Goal: Task Accomplishment & Management: Use online tool/utility

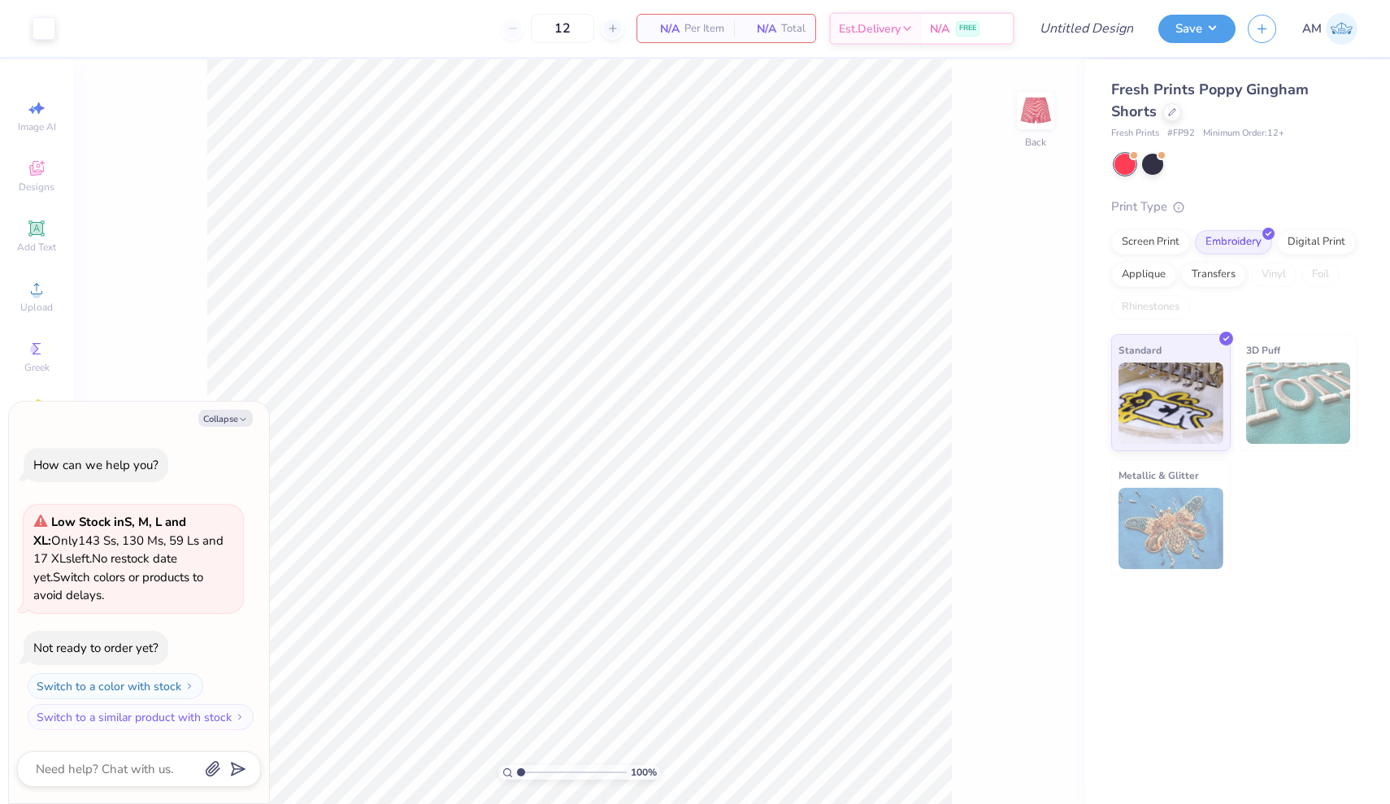
type textarea "x"
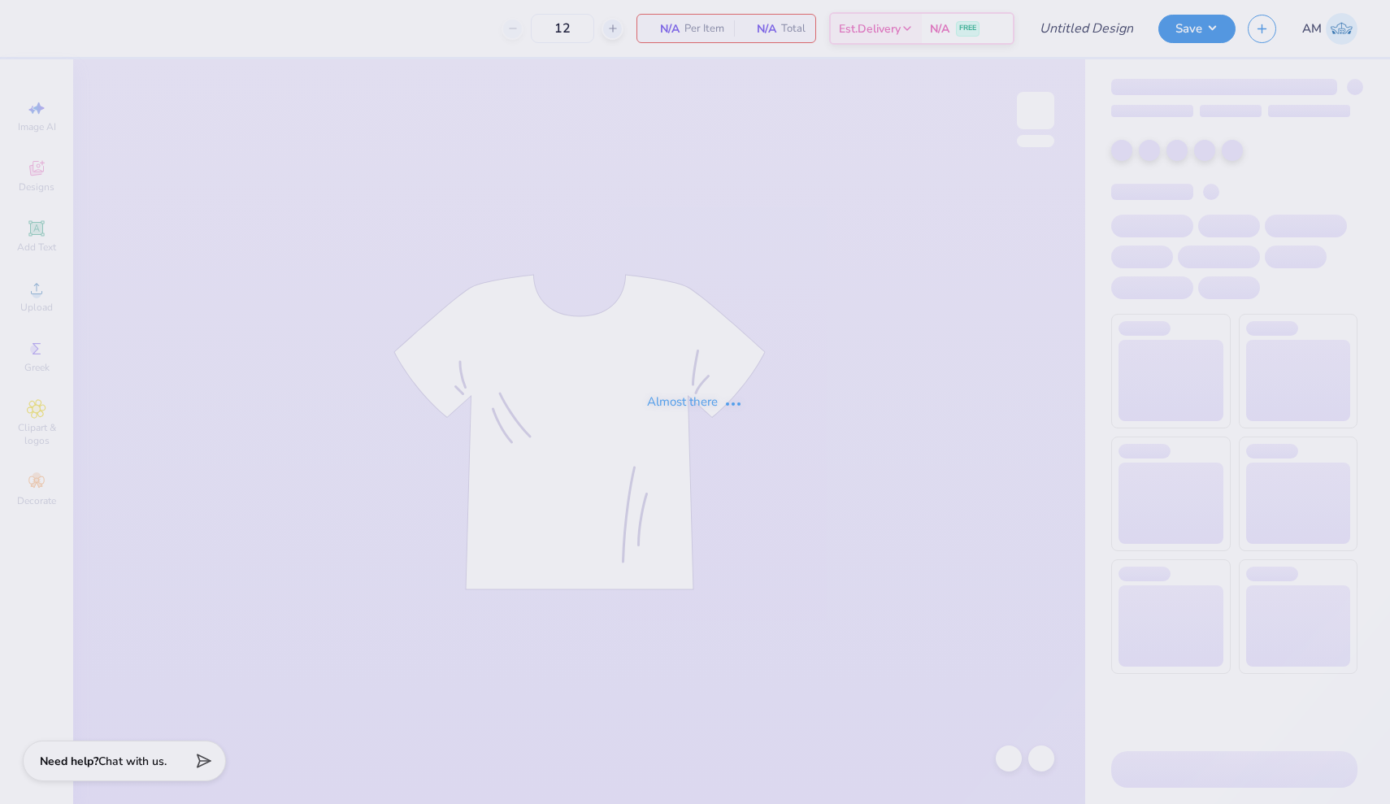
type input "APHI Merch"
type input "50"
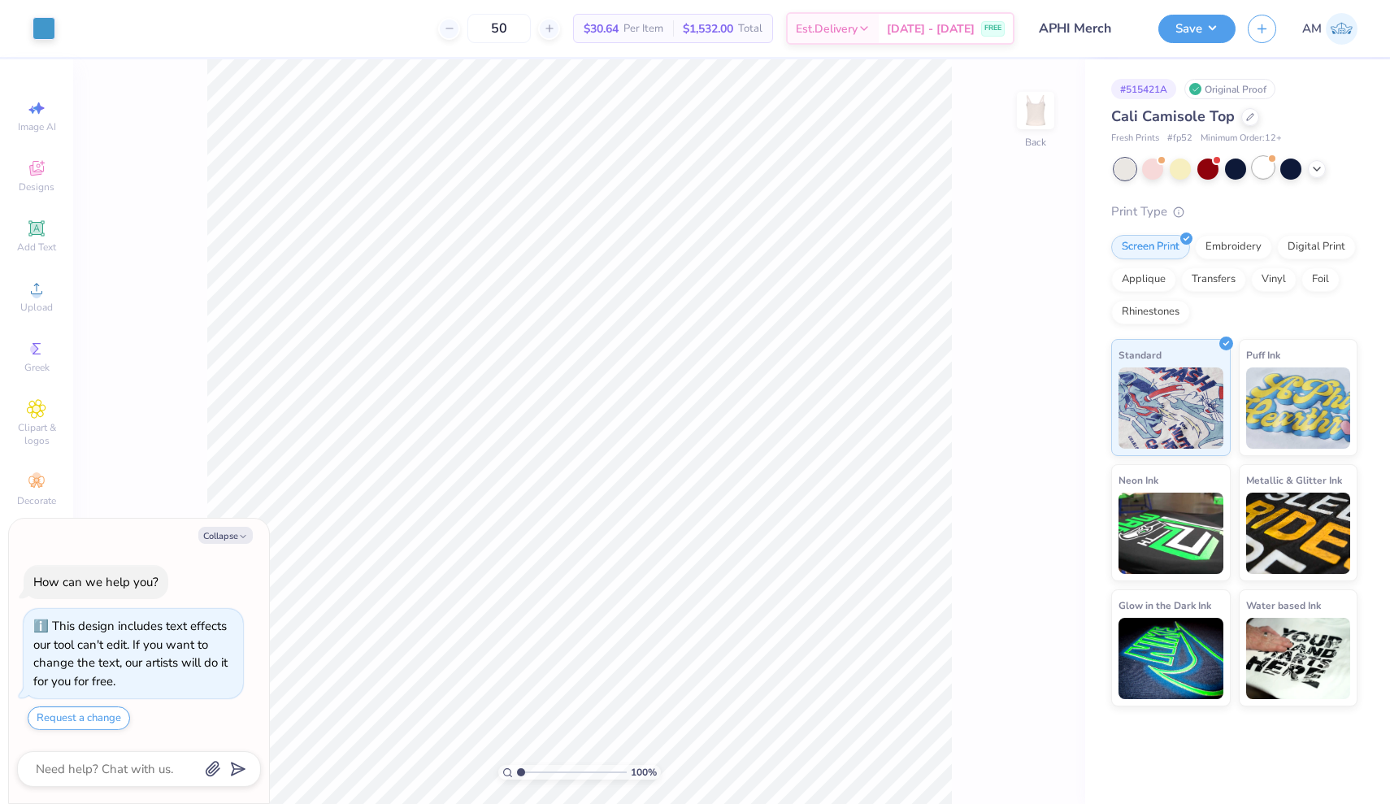
click at [1265, 170] on div at bounding box center [1262, 167] width 21 height 21
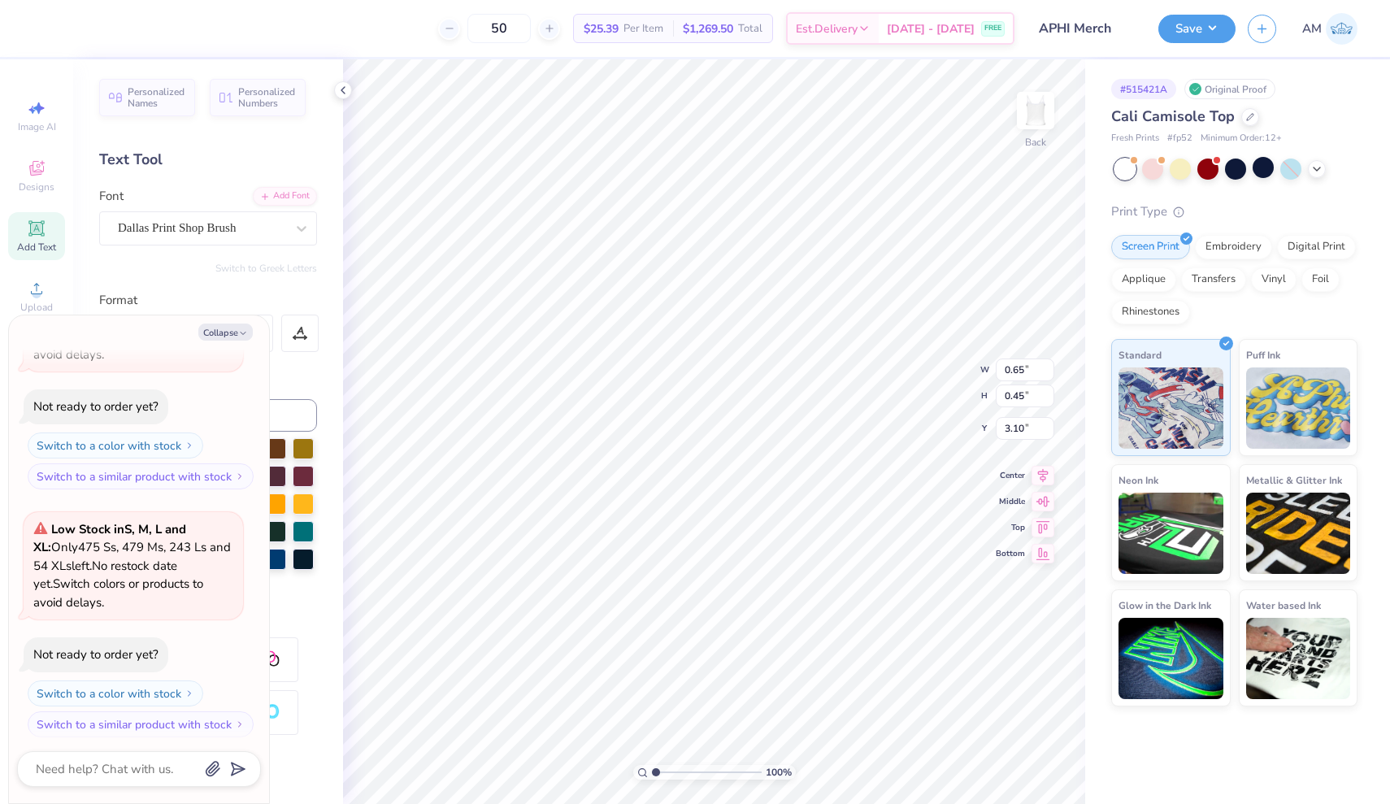
type textarea "x"
type textarea "'25"
click at [1200, 32] on button "Save" at bounding box center [1196, 26] width 77 height 28
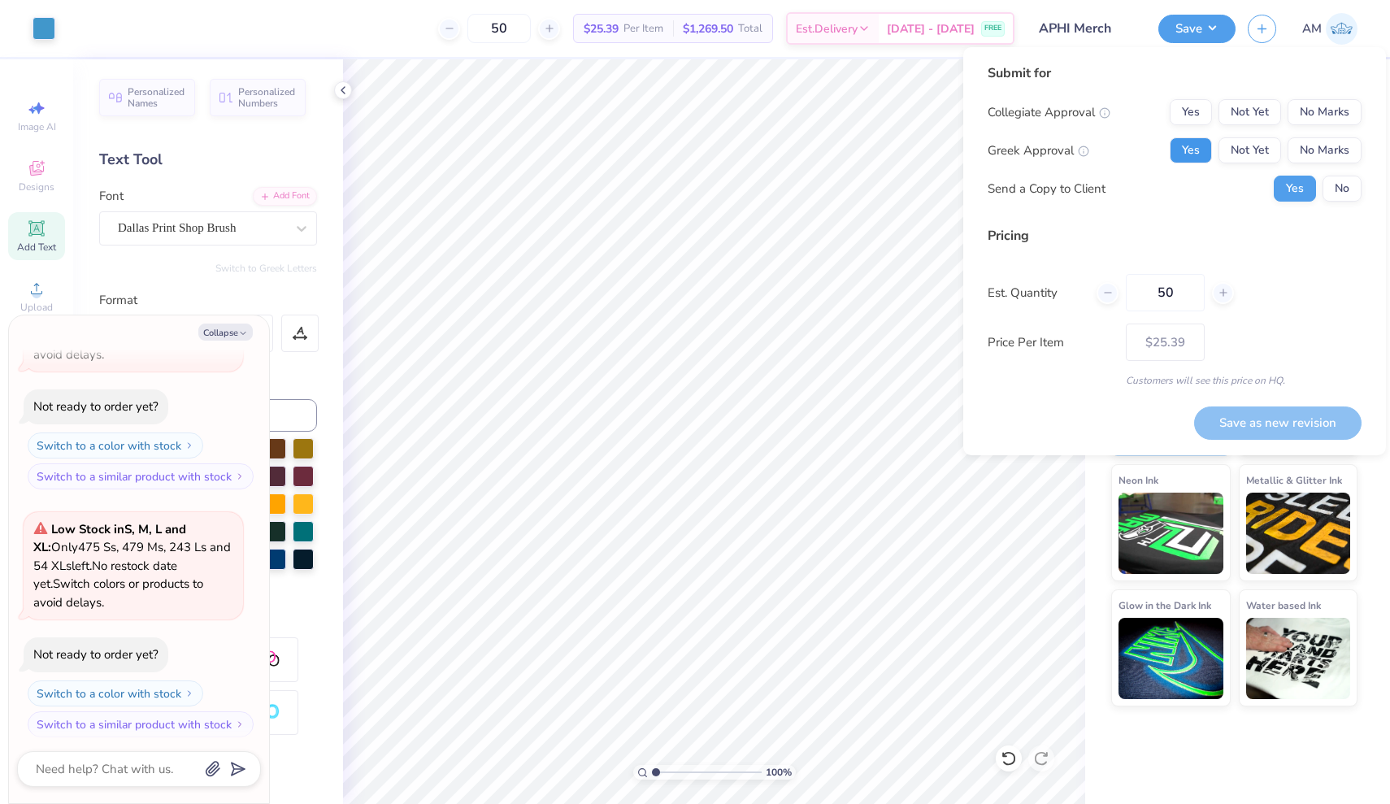
click at [1192, 151] on button "Yes" at bounding box center [1191, 150] width 42 height 26
click at [1331, 113] on button "No Marks" at bounding box center [1324, 112] width 74 height 26
click at [1336, 198] on button "No" at bounding box center [1341, 189] width 39 height 26
type textarea "x"
click at [1311, 412] on button "Save as new revision" at bounding box center [1277, 422] width 167 height 33
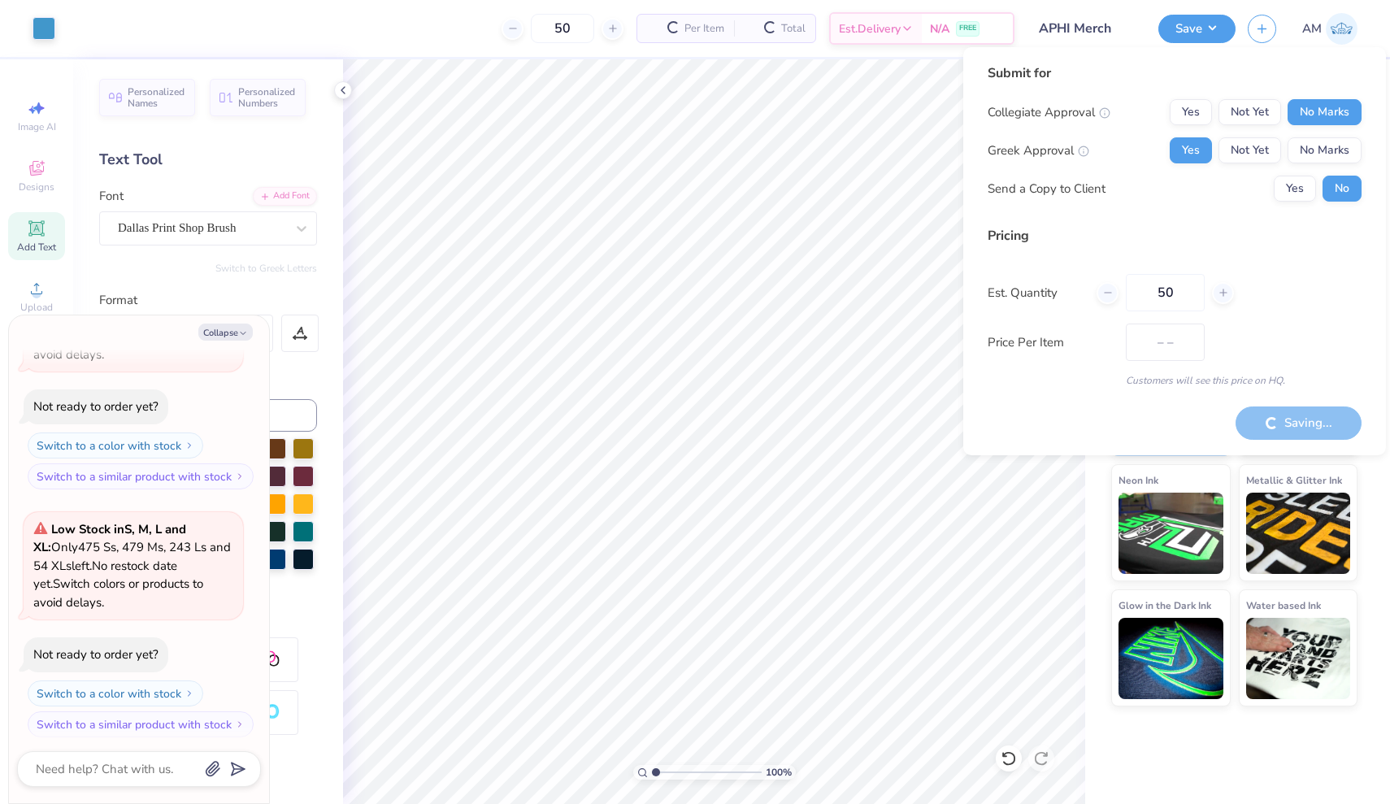
type input "$25.39"
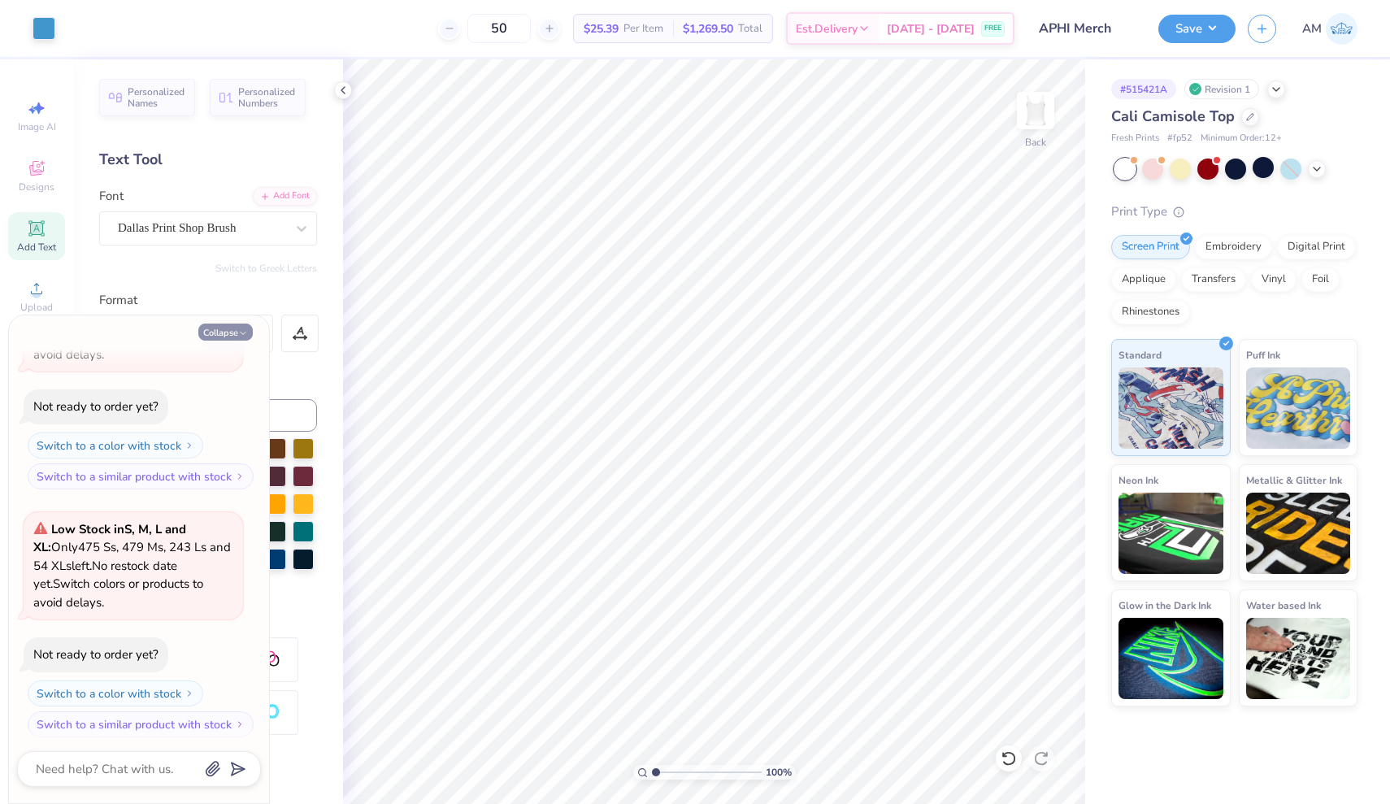
click at [211, 335] on button "Collapse" at bounding box center [225, 331] width 54 height 17
type textarea "x"
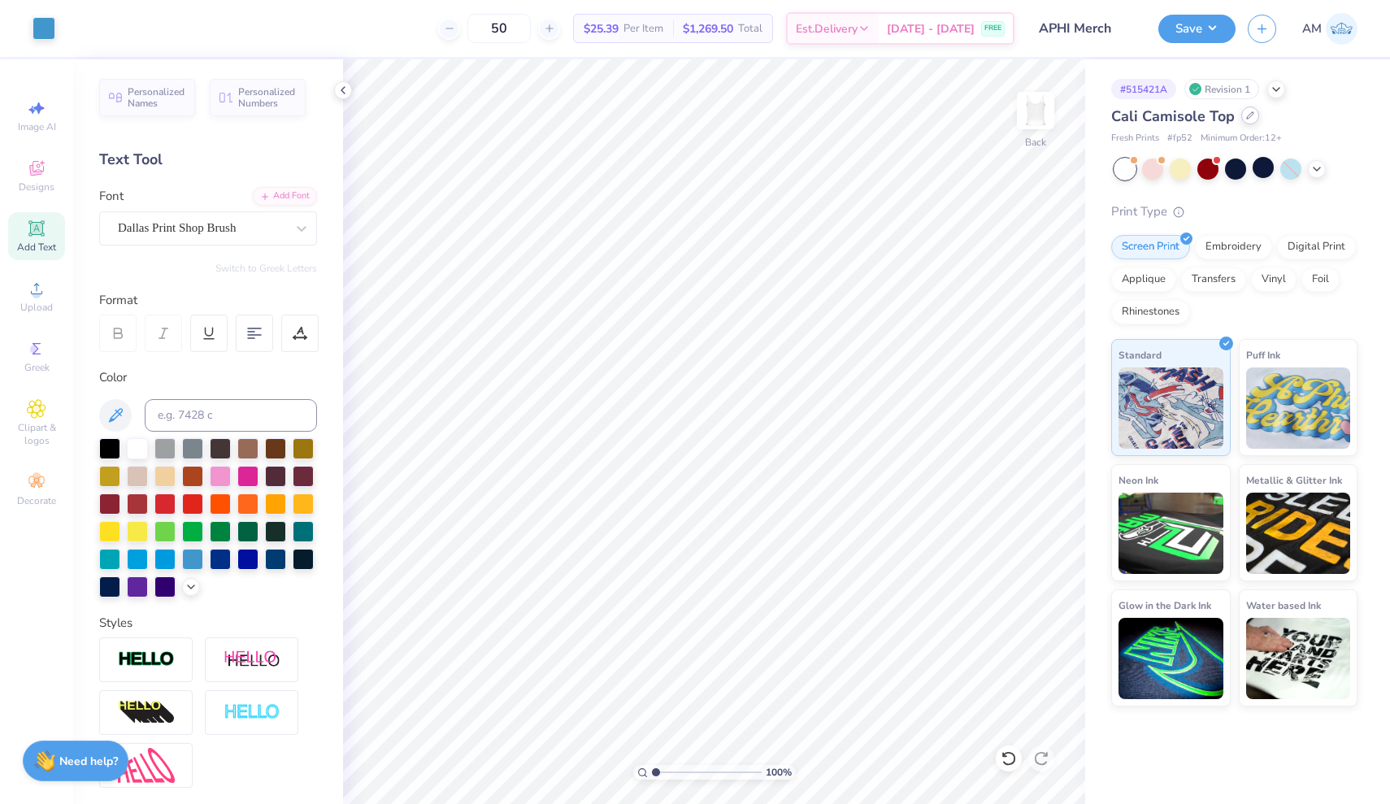
click at [1246, 119] on div at bounding box center [1250, 115] width 18 height 18
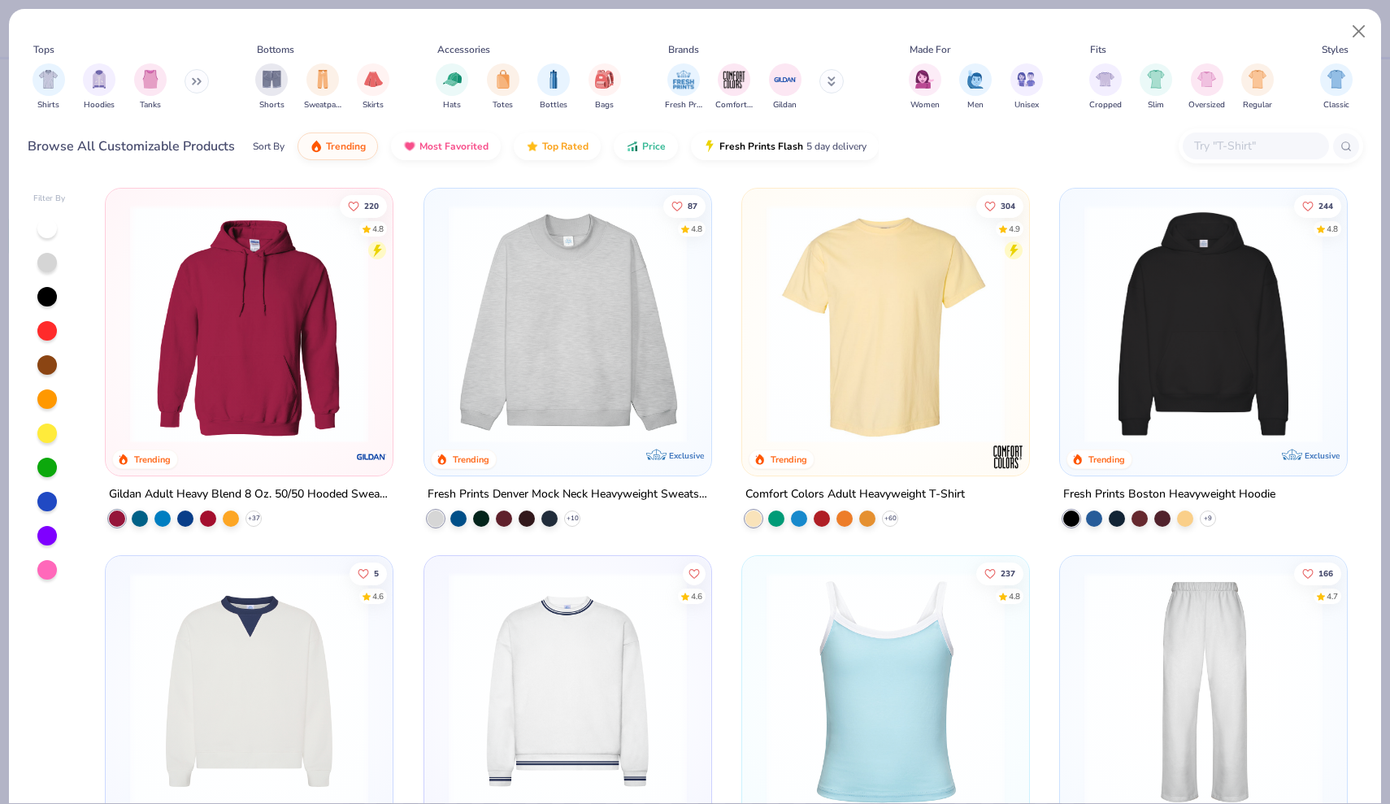
click at [1215, 144] on input "text" at bounding box center [1254, 146] width 125 height 19
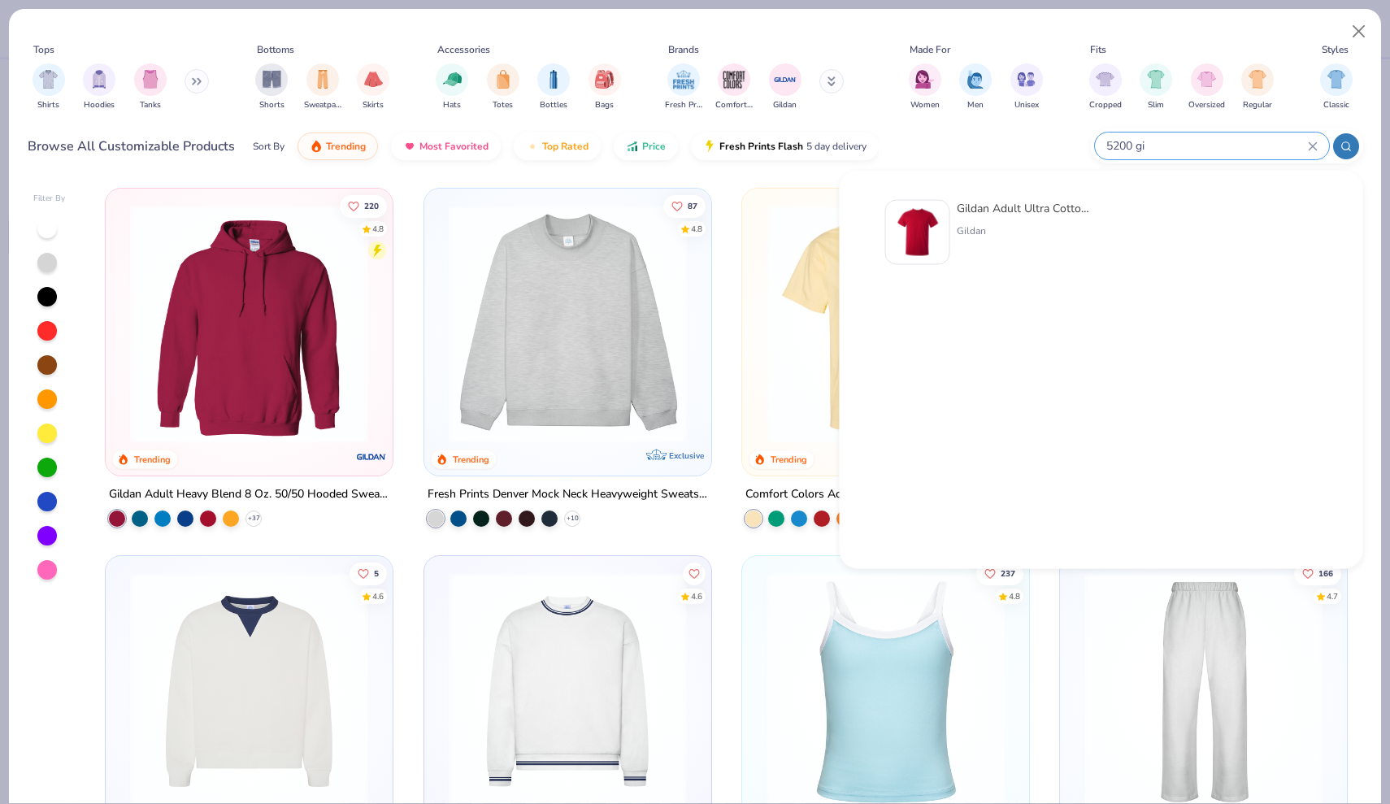
type input "5200 gi"
click at [1067, 216] on div "Gildan Adult Ultra Cotton 6 Oz. T-Shirt" at bounding box center [1025, 208] width 137 height 17
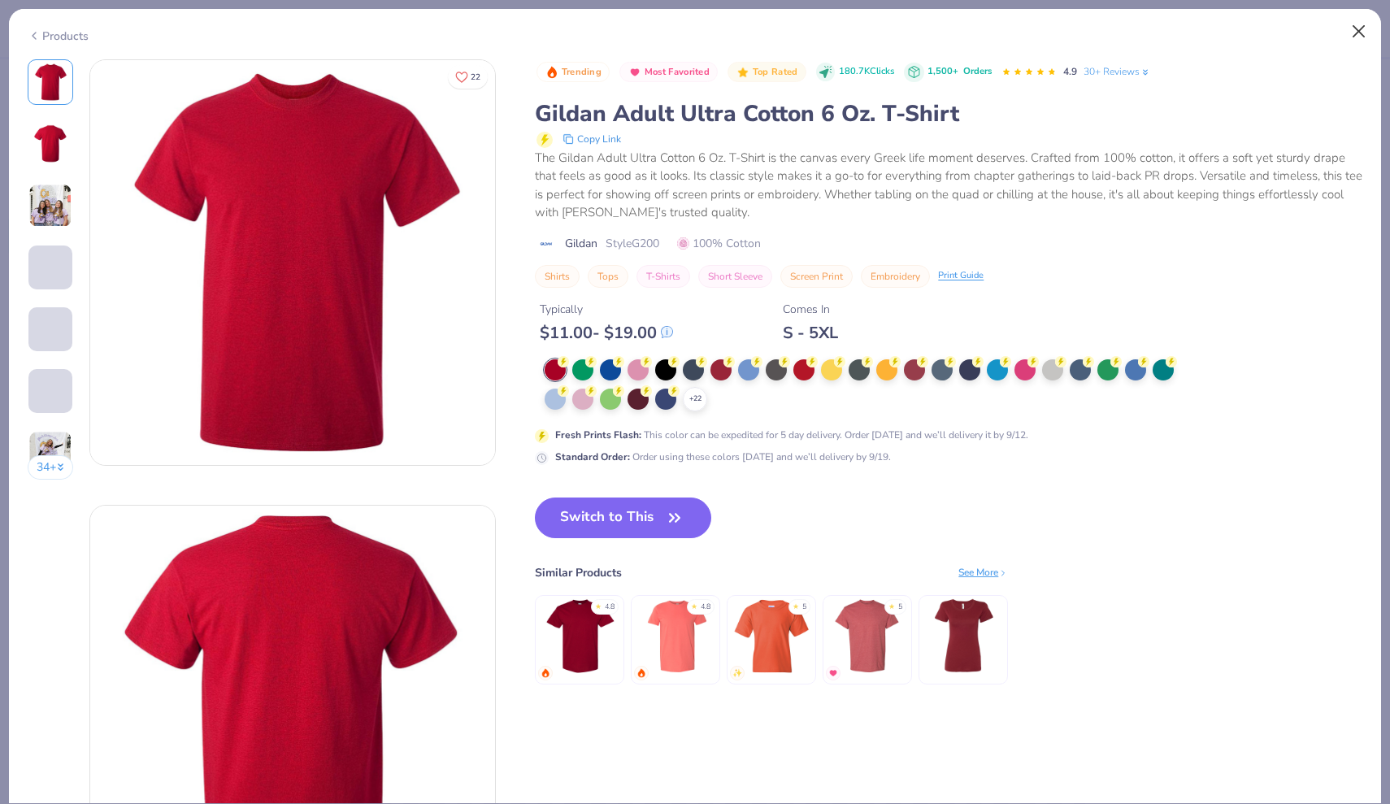
click at [1361, 33] on button "Close" at bounding box center [1359, 31] width 31 height 31
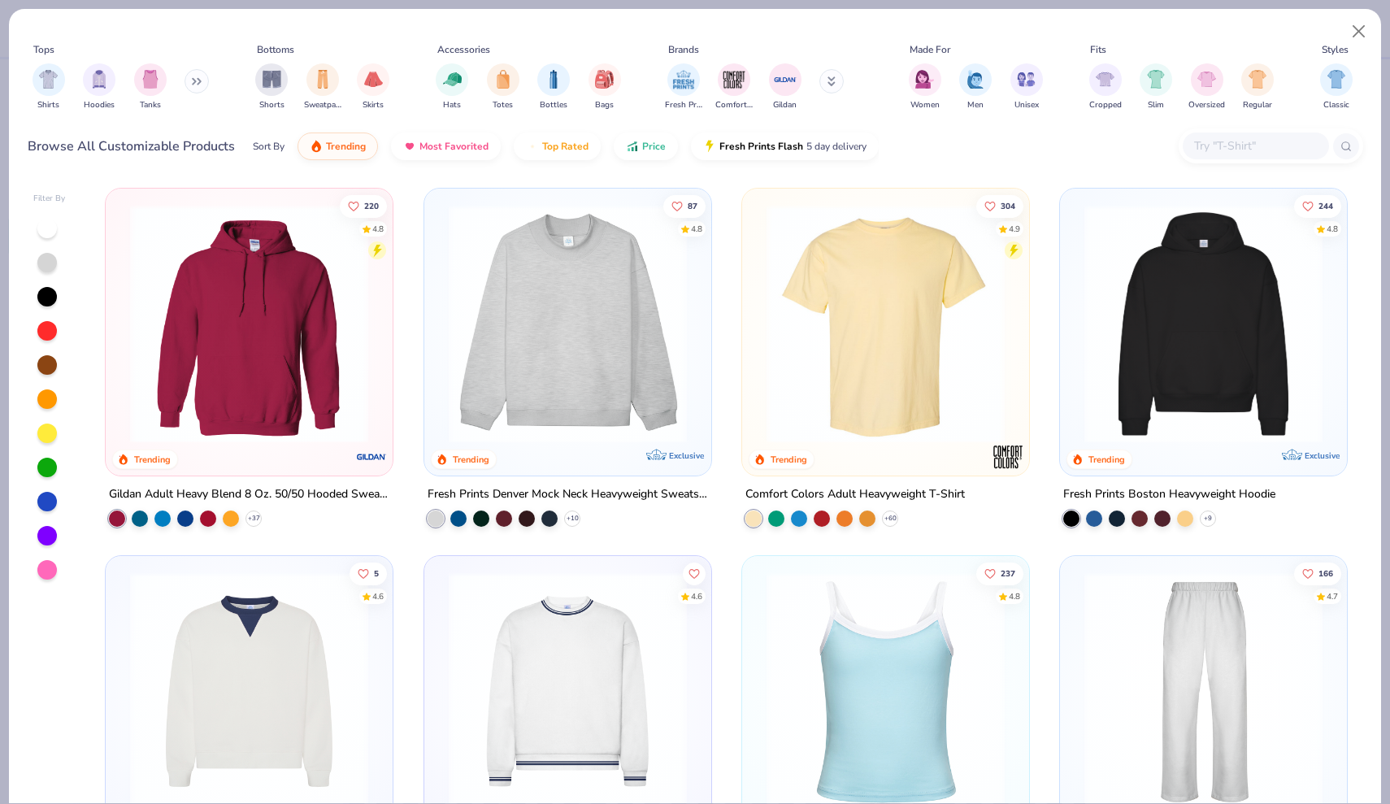
click at [1207, 146] on input "text" at bounding box center [1254, 146] width 125 height 19
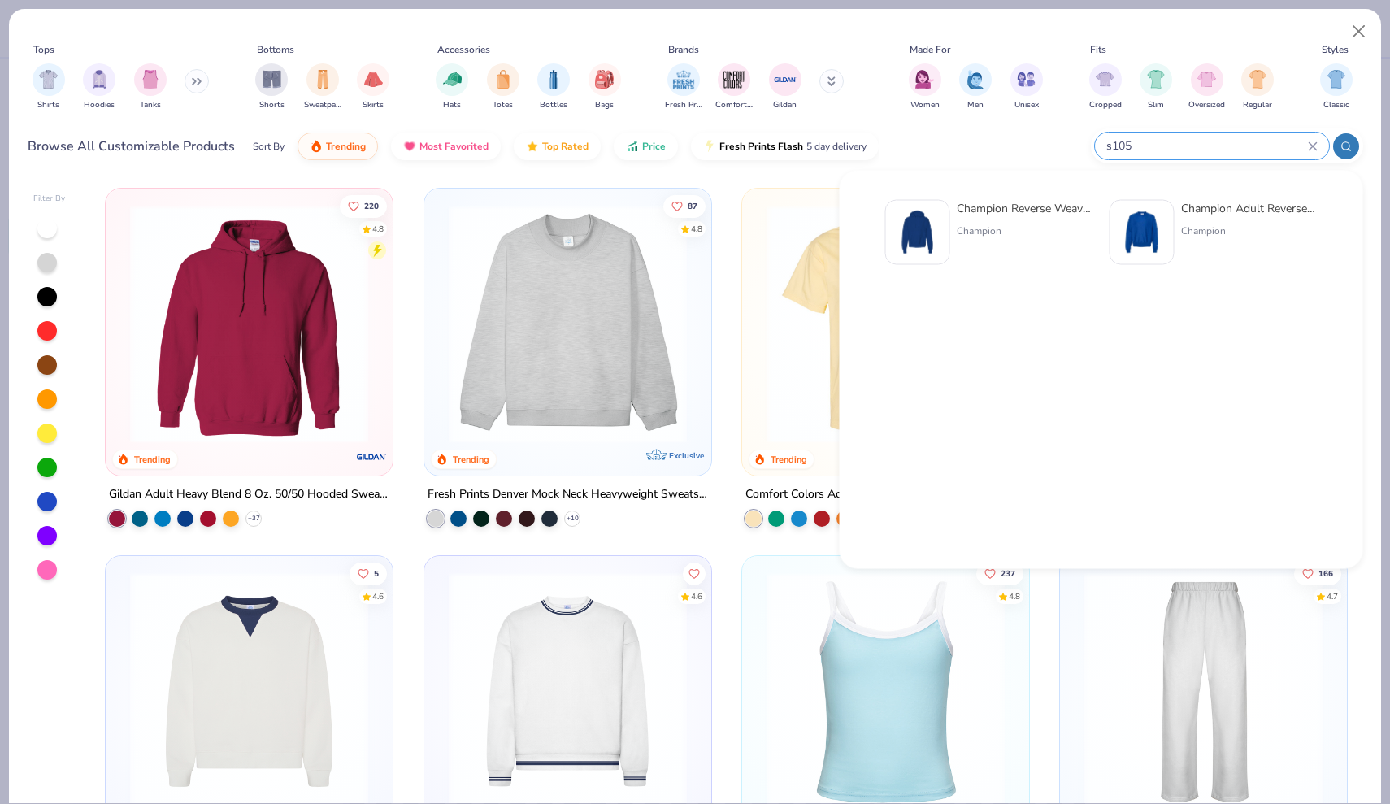
type input "s105"
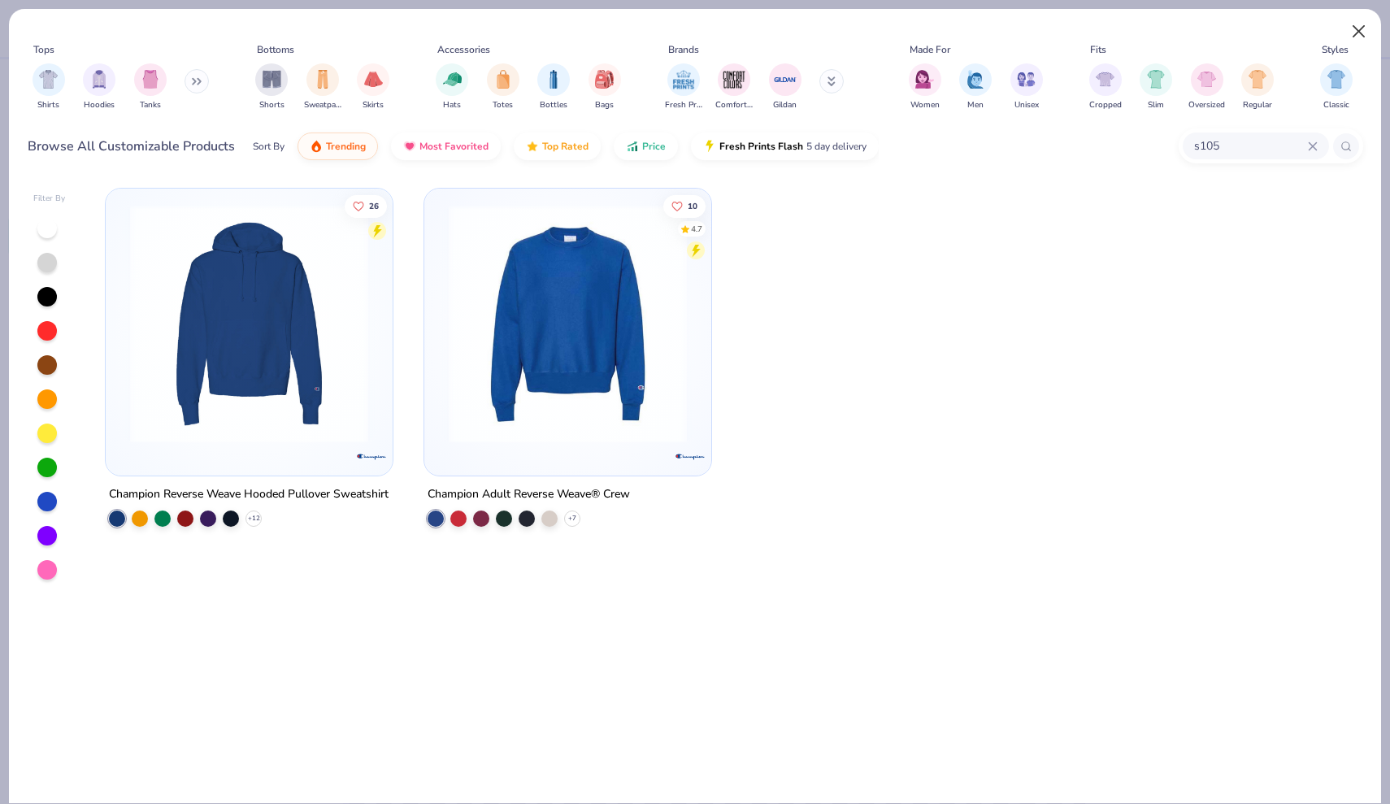
click at [1357, 29] on button "Close" at bounding box center [1359, 31] width 31 height 31
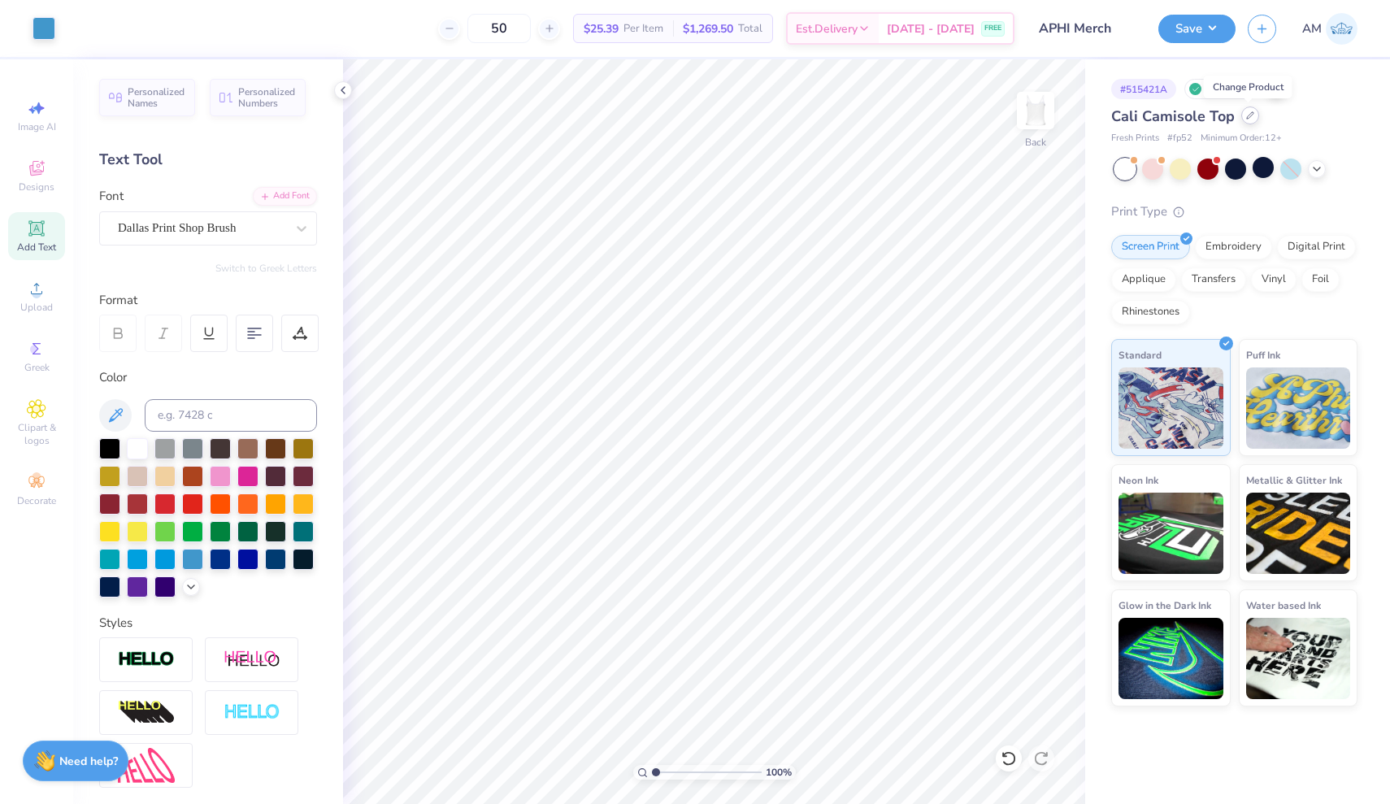
click at [1252, 120] on div at bounding box center [1250, 115] width 18 height 18
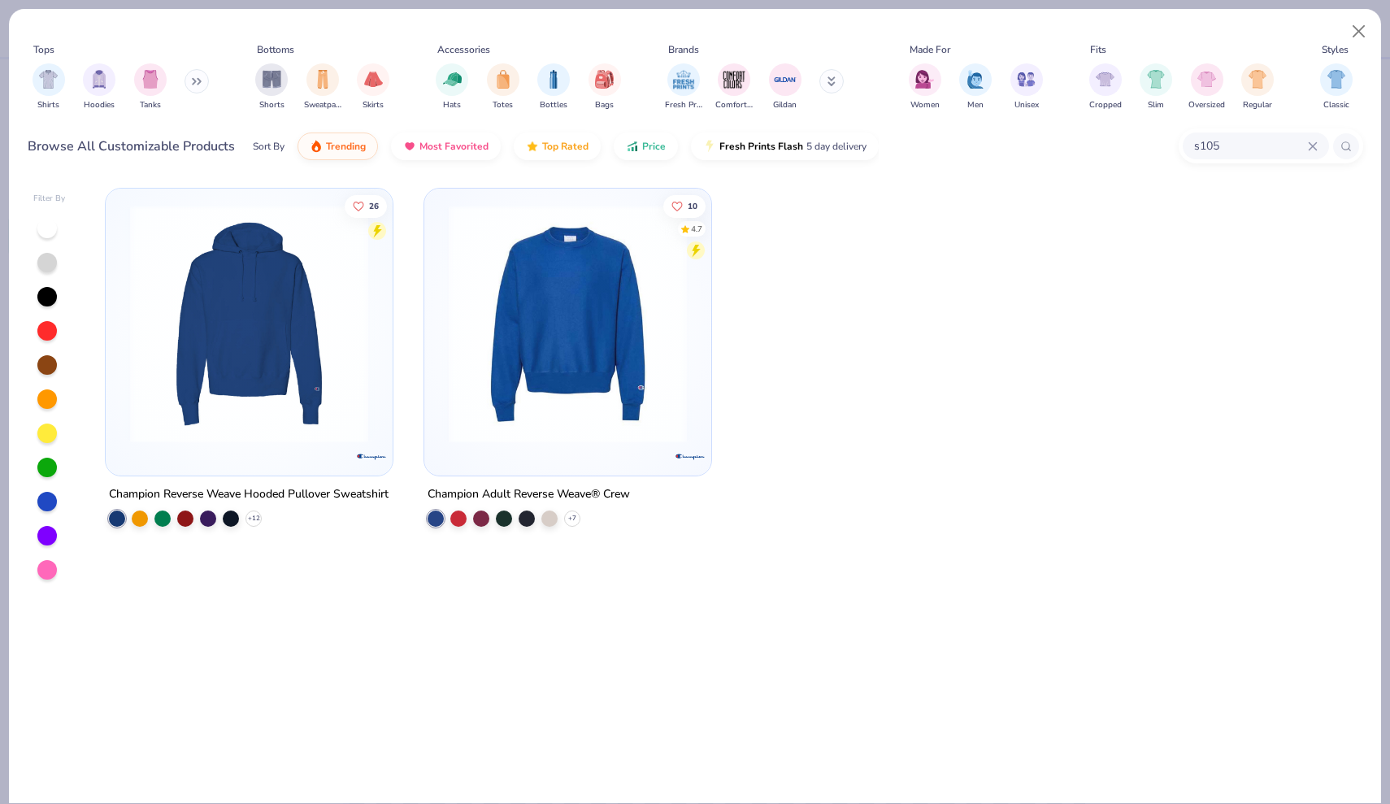
click at [1314, 148] on icon at bounding box center [1312, 145] width 7 height 7
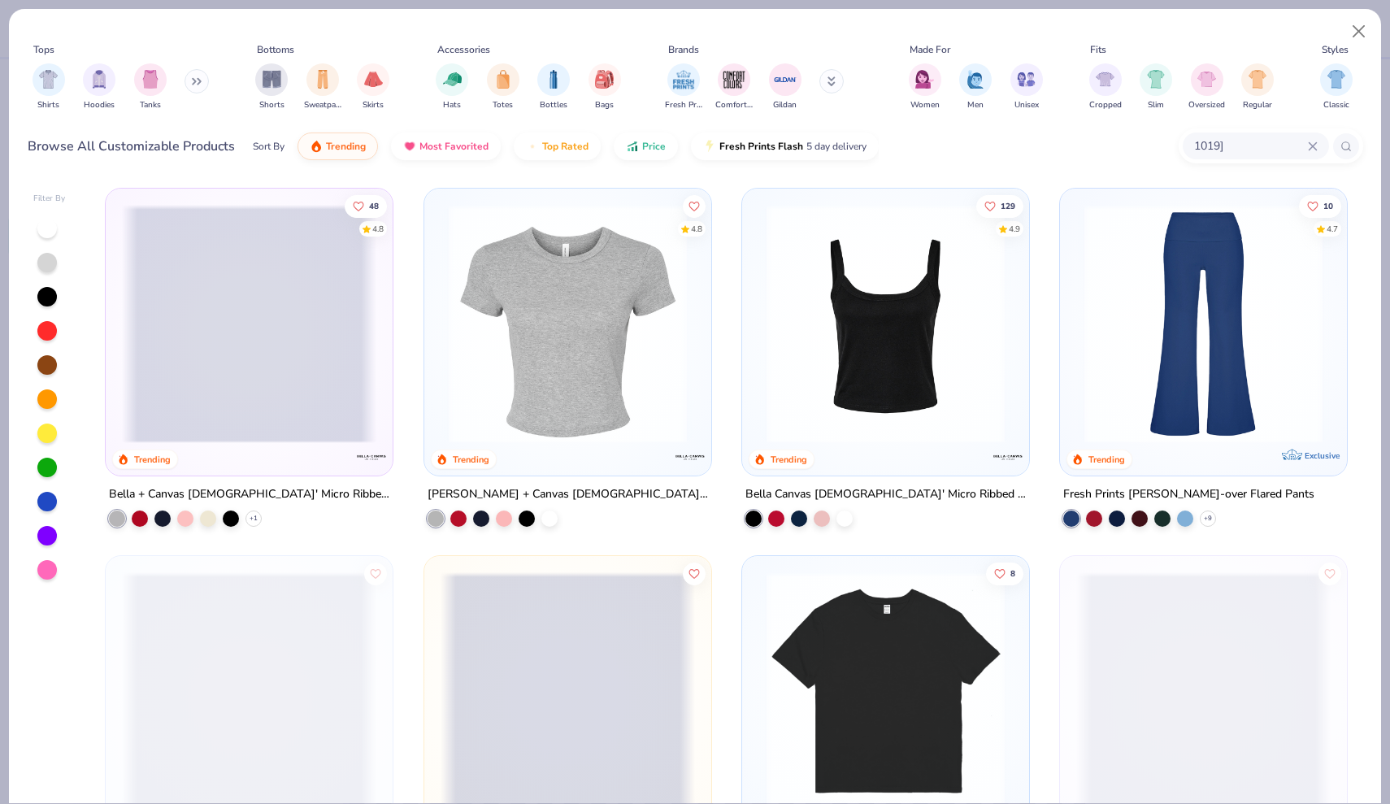
type input "1019]"
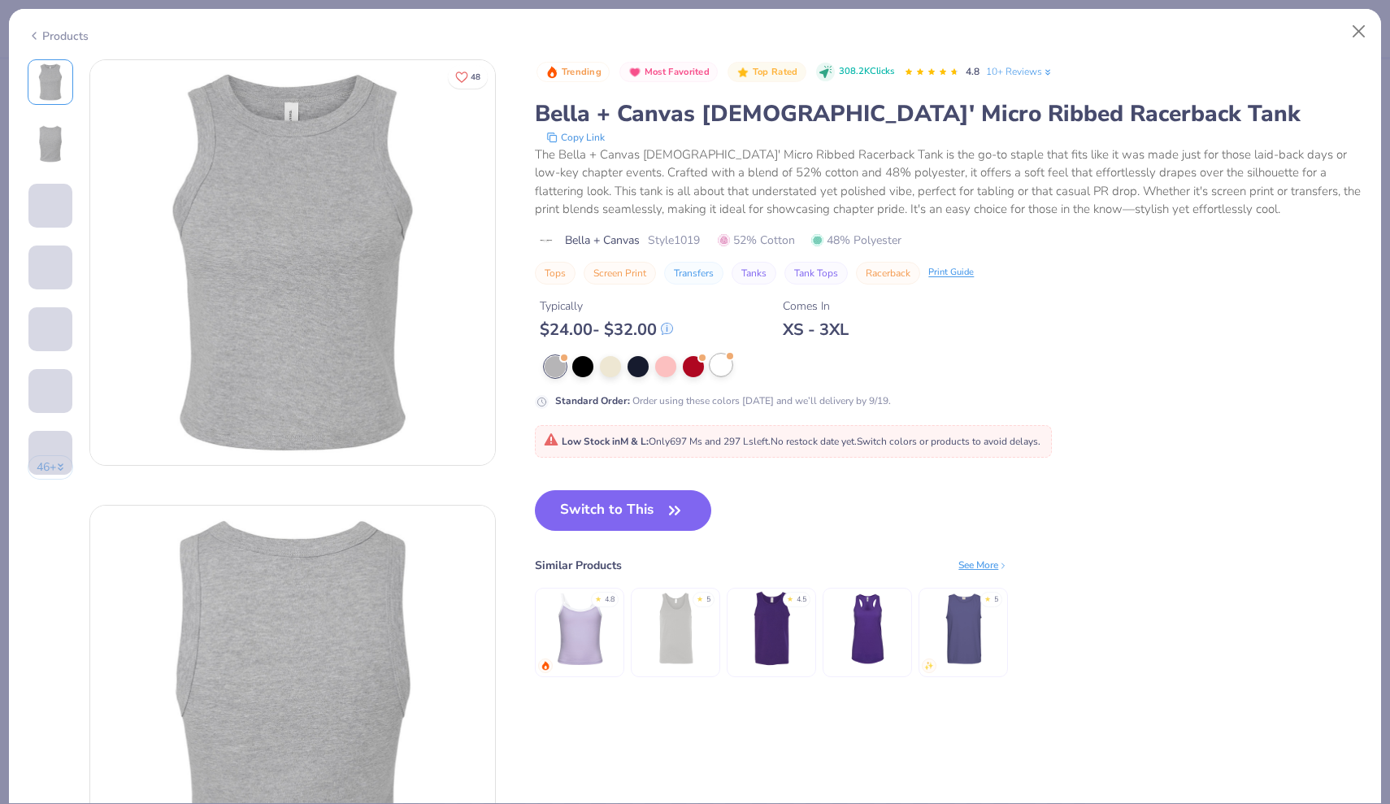
click at [727, 371] on div at bounding box center [720, 364] width 21 height 21
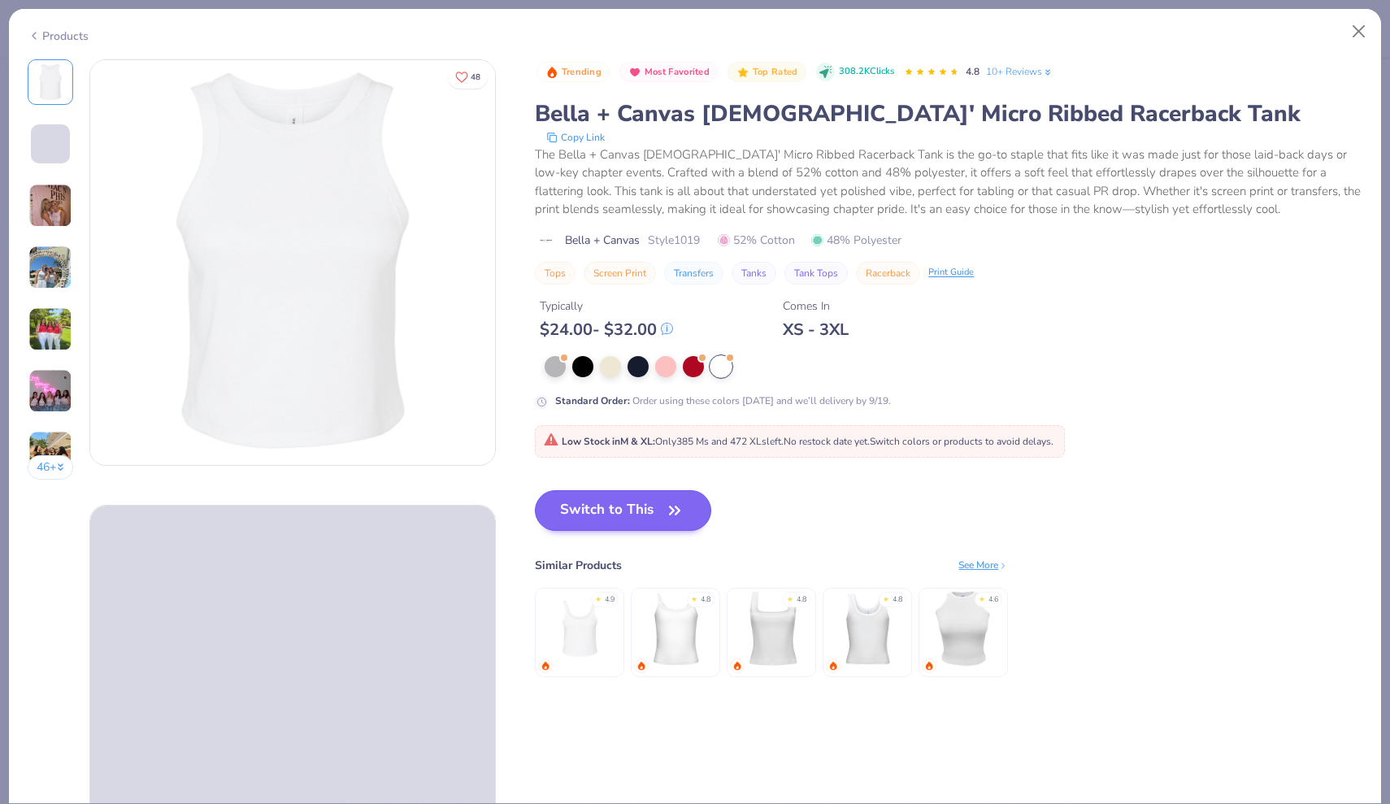
click at [682, 515] on icon "button" at bounding box center [674, 510] width 23 height 23
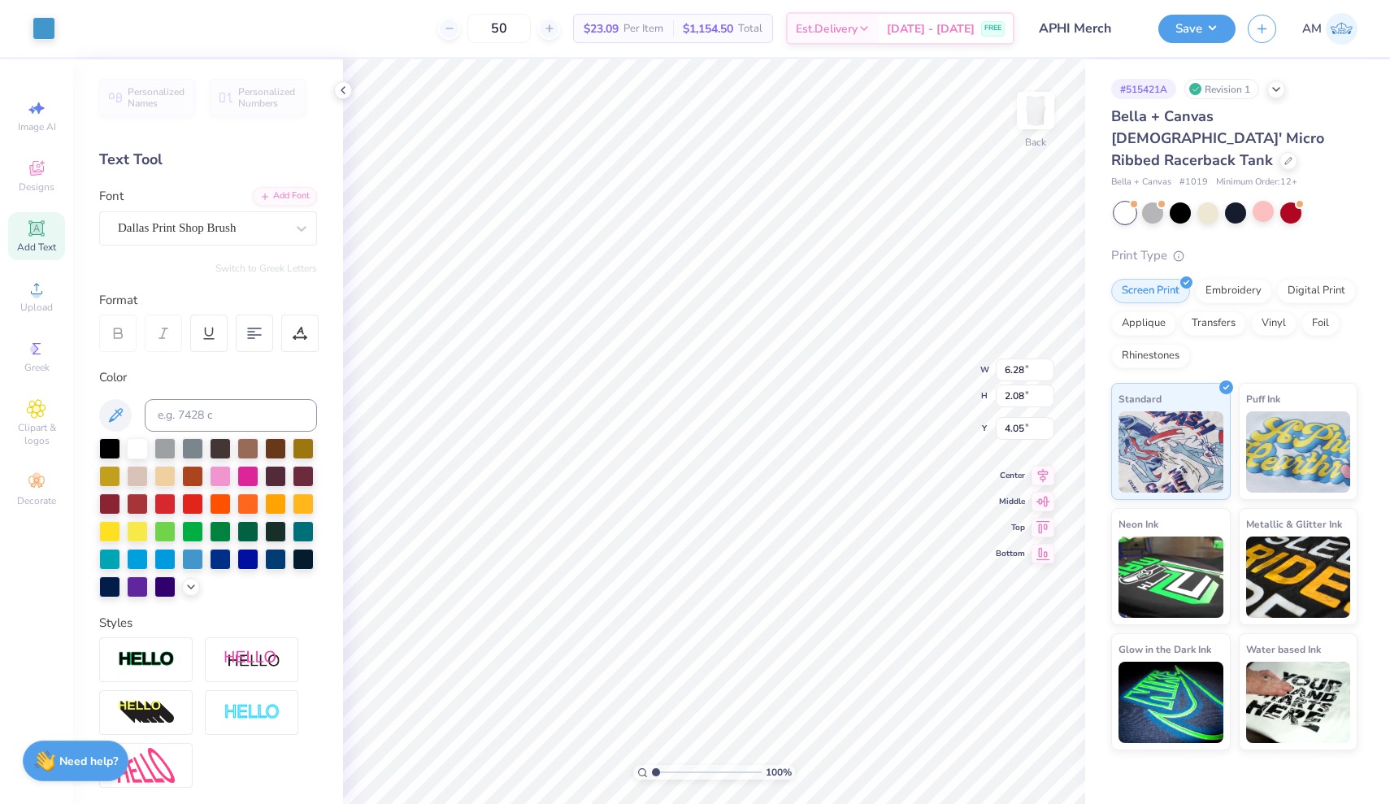
type input "2.81"
click at [1039, 115] on img at bounding box center [1035, 110] width 65 height 65
type input "7.63"
type input "2.53"
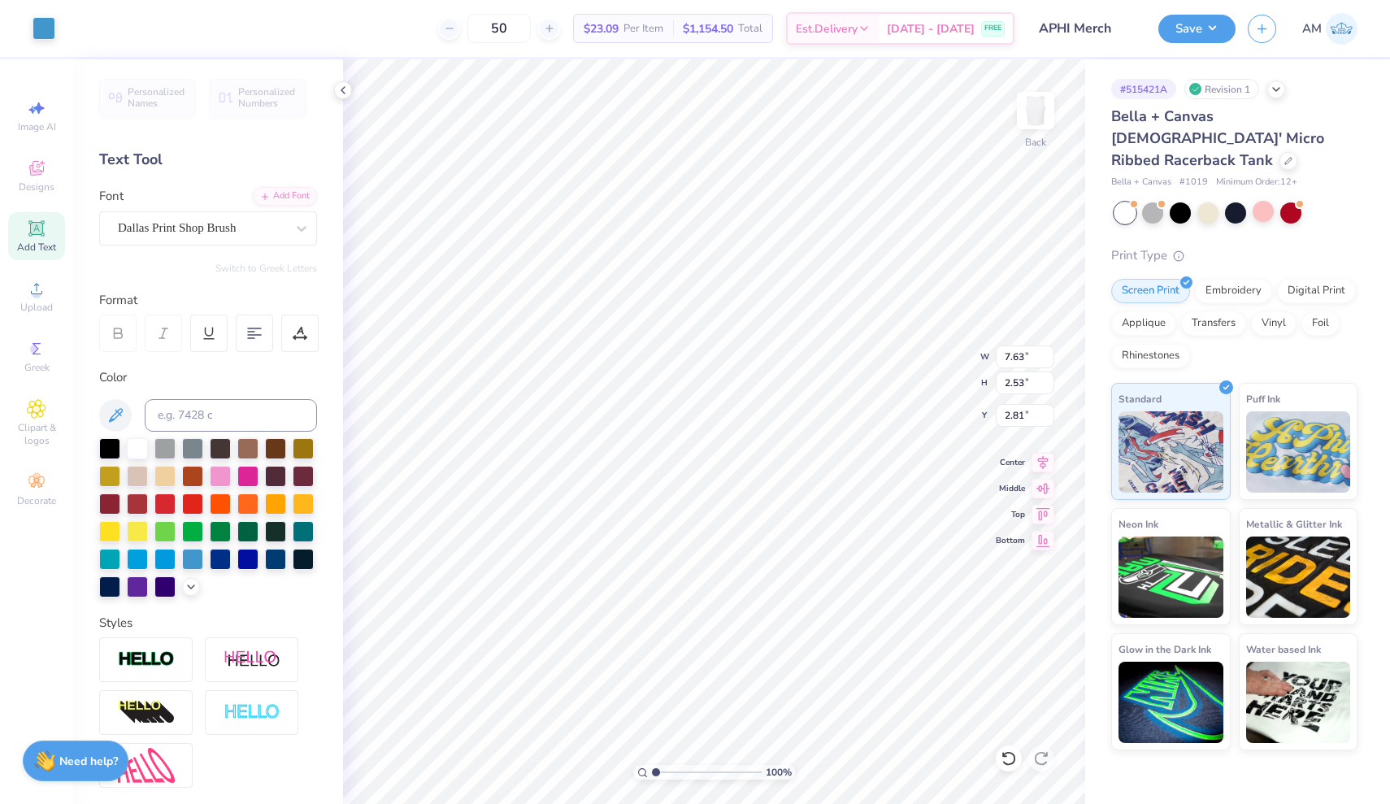
type input "2.76"
click at [1176, 27] on button "Save" at bounding box center [1196, 26] width 77 height 28
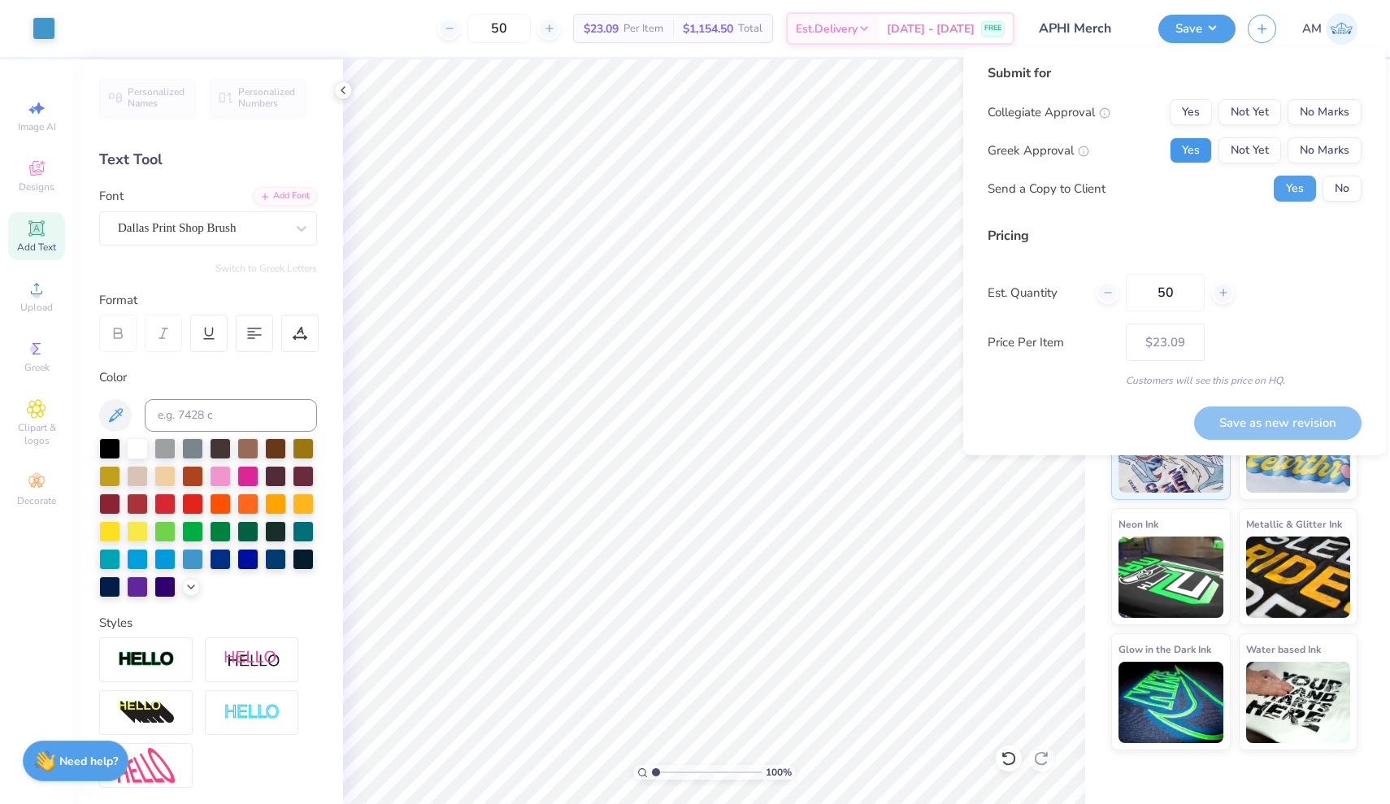
click at [1184, 141] on button "Yes" at bounding box center [1191, 150] width 42 height 26
click at [1325, 116] on button "No Marks" at bounding box center [1324, 112] width 74 height 26
click at [1282, 424] on button "Save as new revision" at bounding box center [1277, 422] width 167 height 33
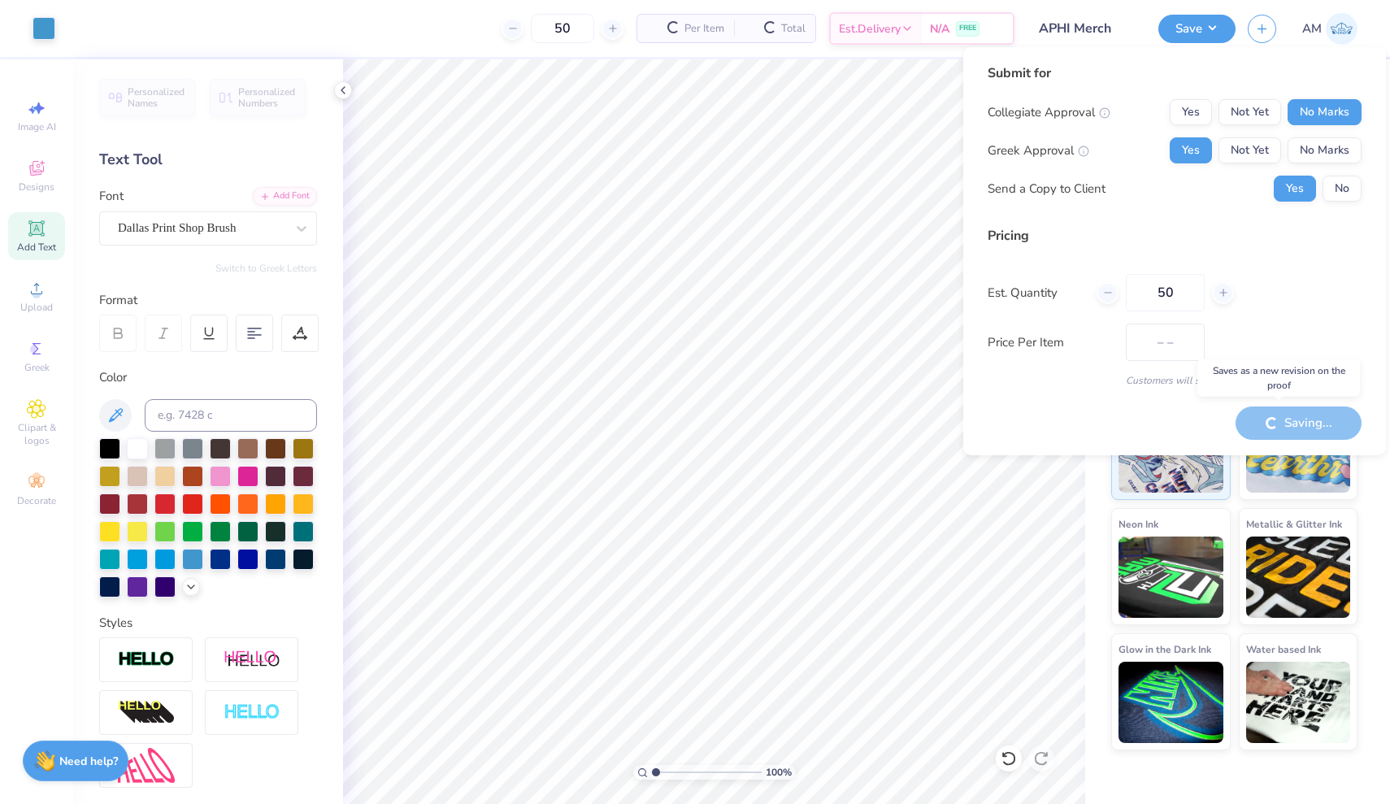
type input "$23.09"
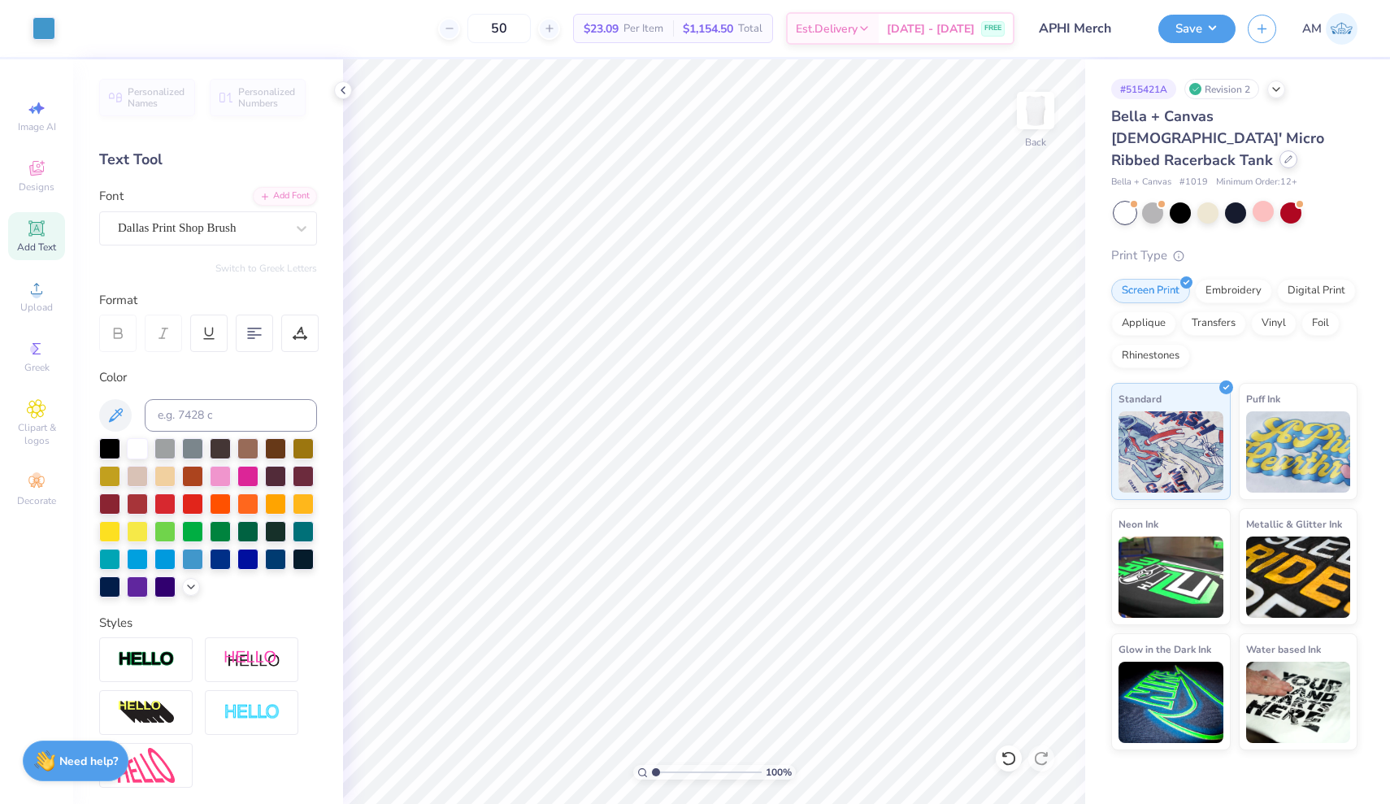
click at [1279, 150] on div at bounding box center [1288, 159] width 18 height 18
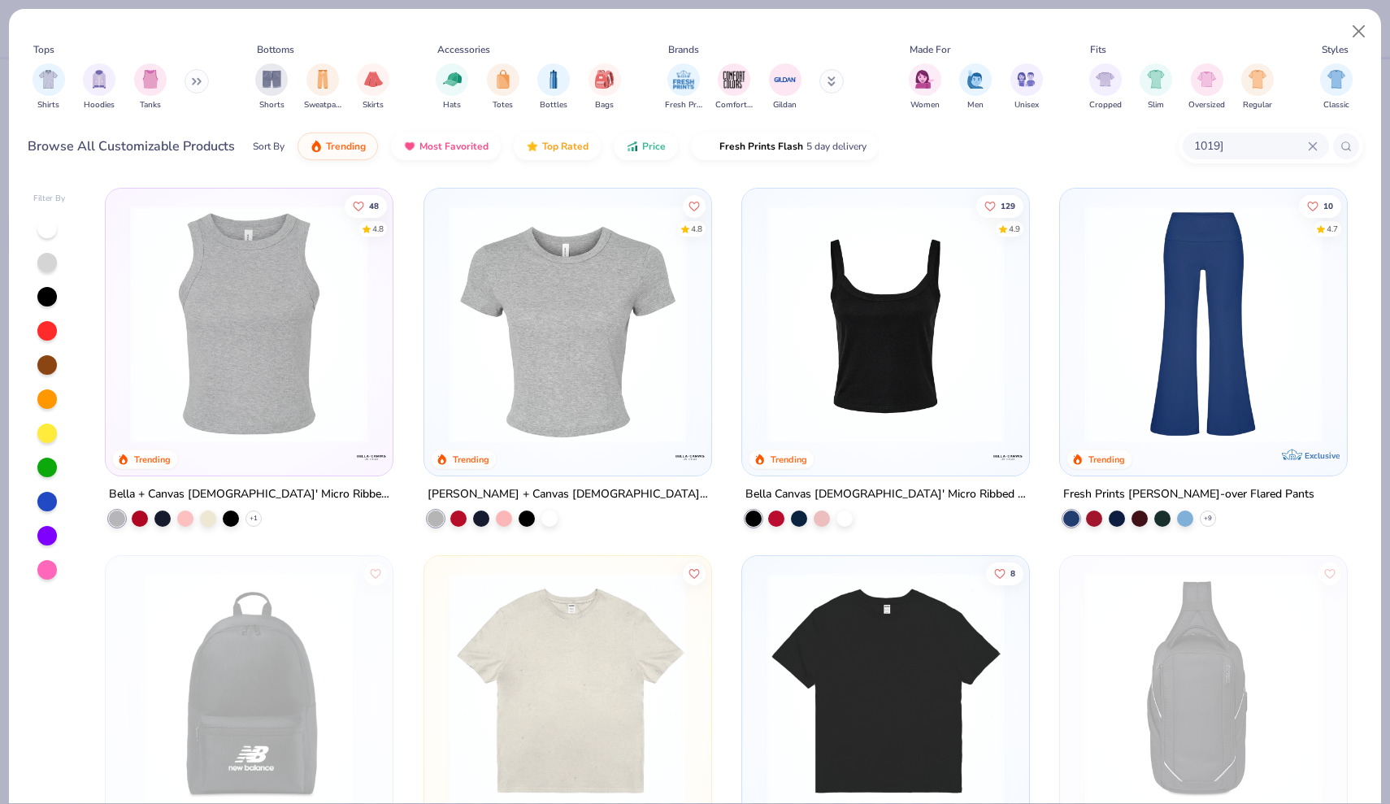
click at [1252, 135] on div "1019]" at bounding box center [1256, 145] width 146 height 27
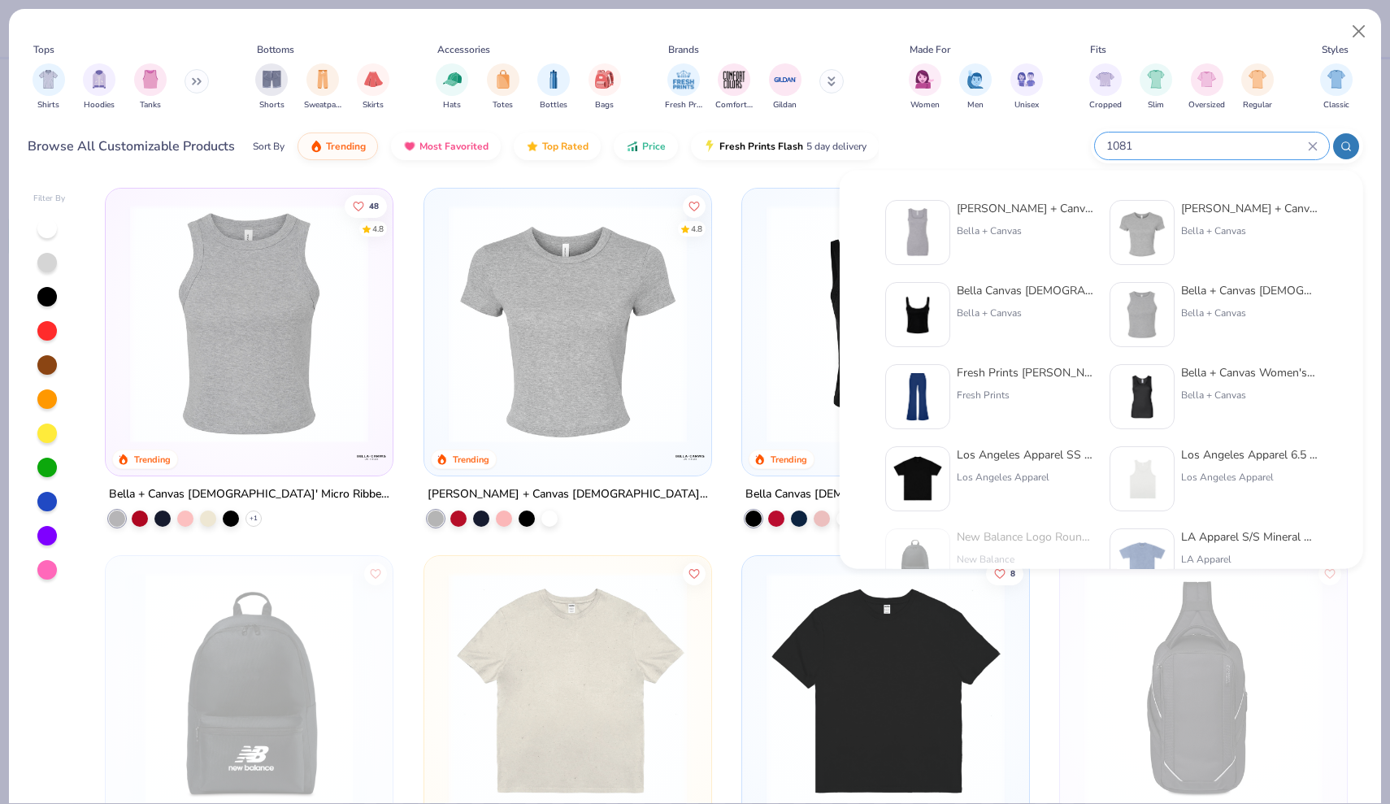
type input "1081"
click at [1005, 245] on div "Bella + Canvas [DEMOGRAPHIC_DATA]' Micro Ribbed Tank Bella + Canvas" at bounding box center [1025, 232] width 137 height 65
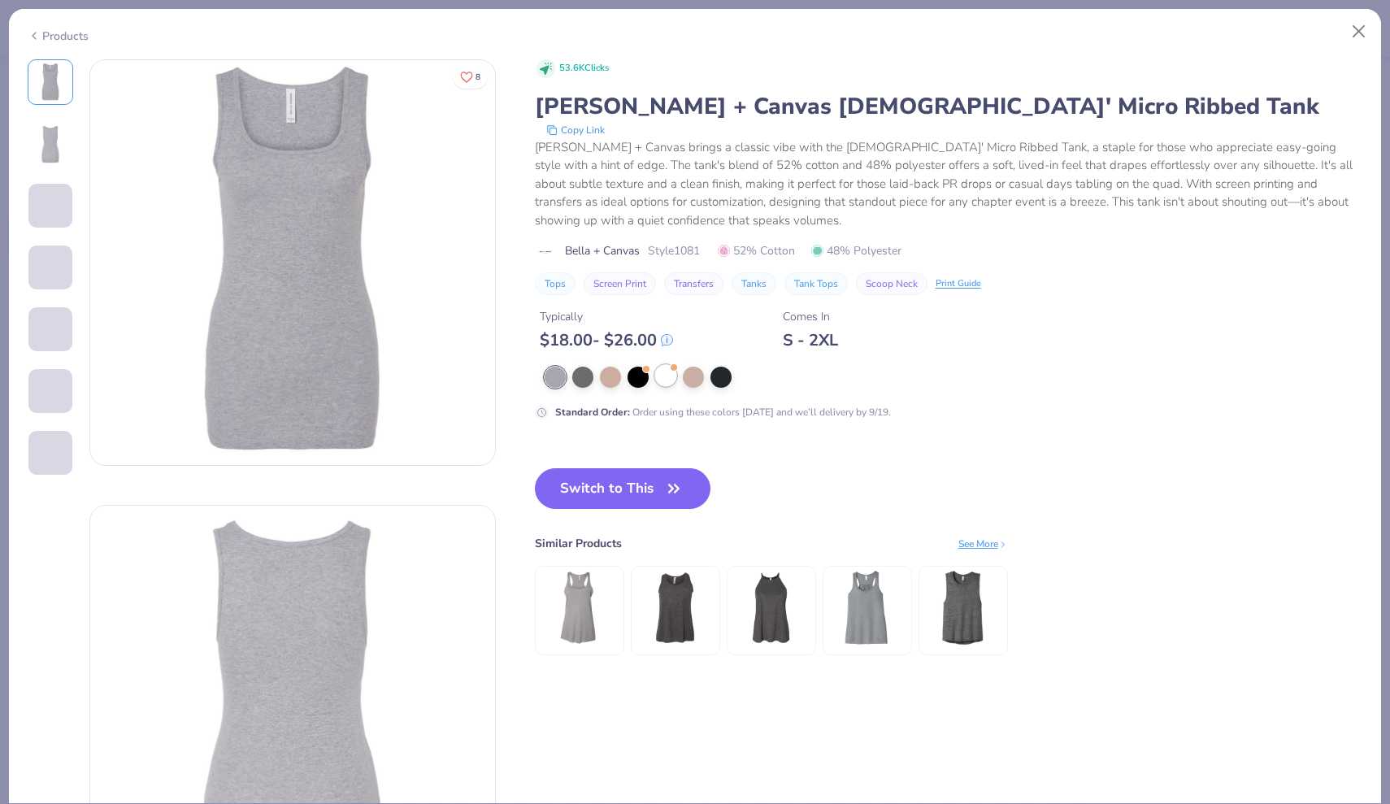
click at [670, 380] on div at bounding box center [665, 375] width 21 height 21
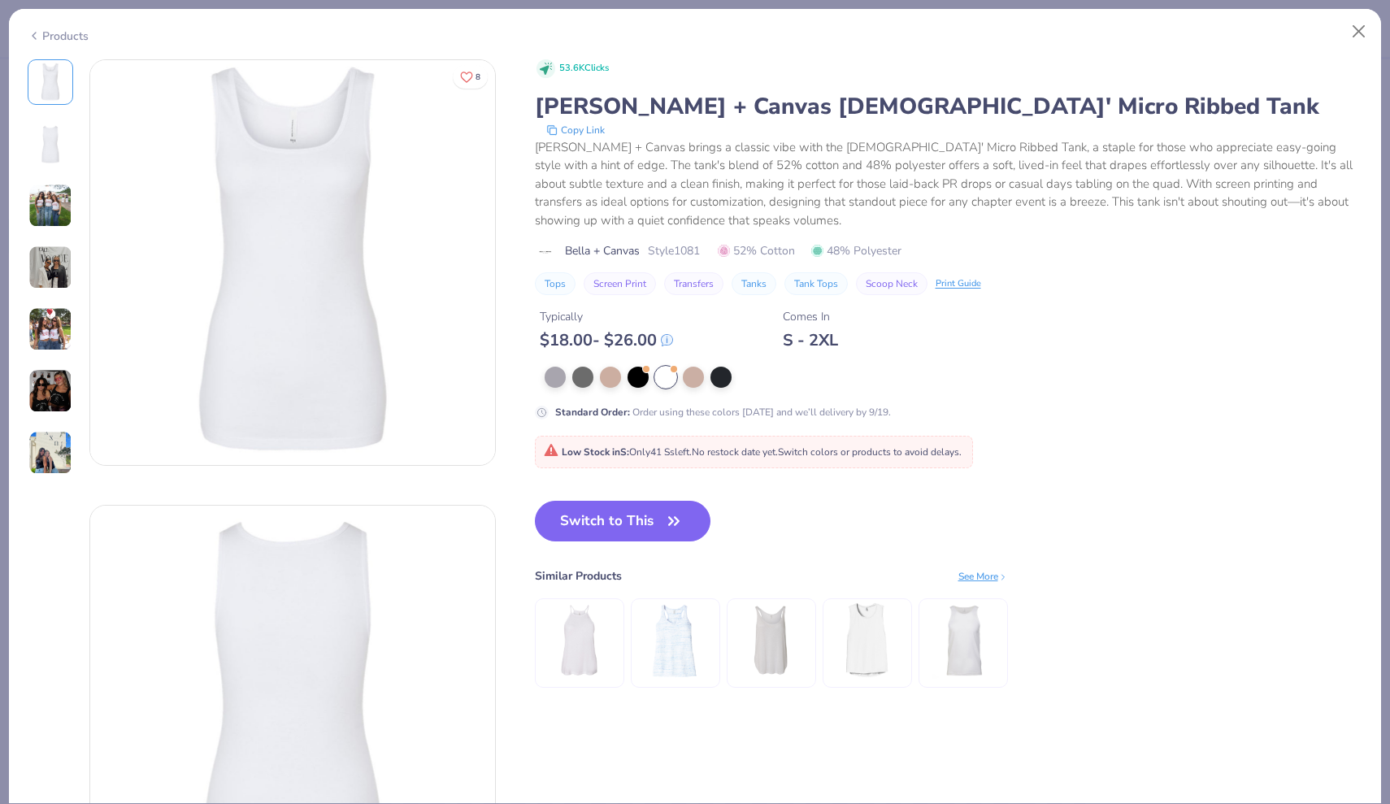
click at [59, 208] on img at bounding box center [50, 206] width 44 height 44
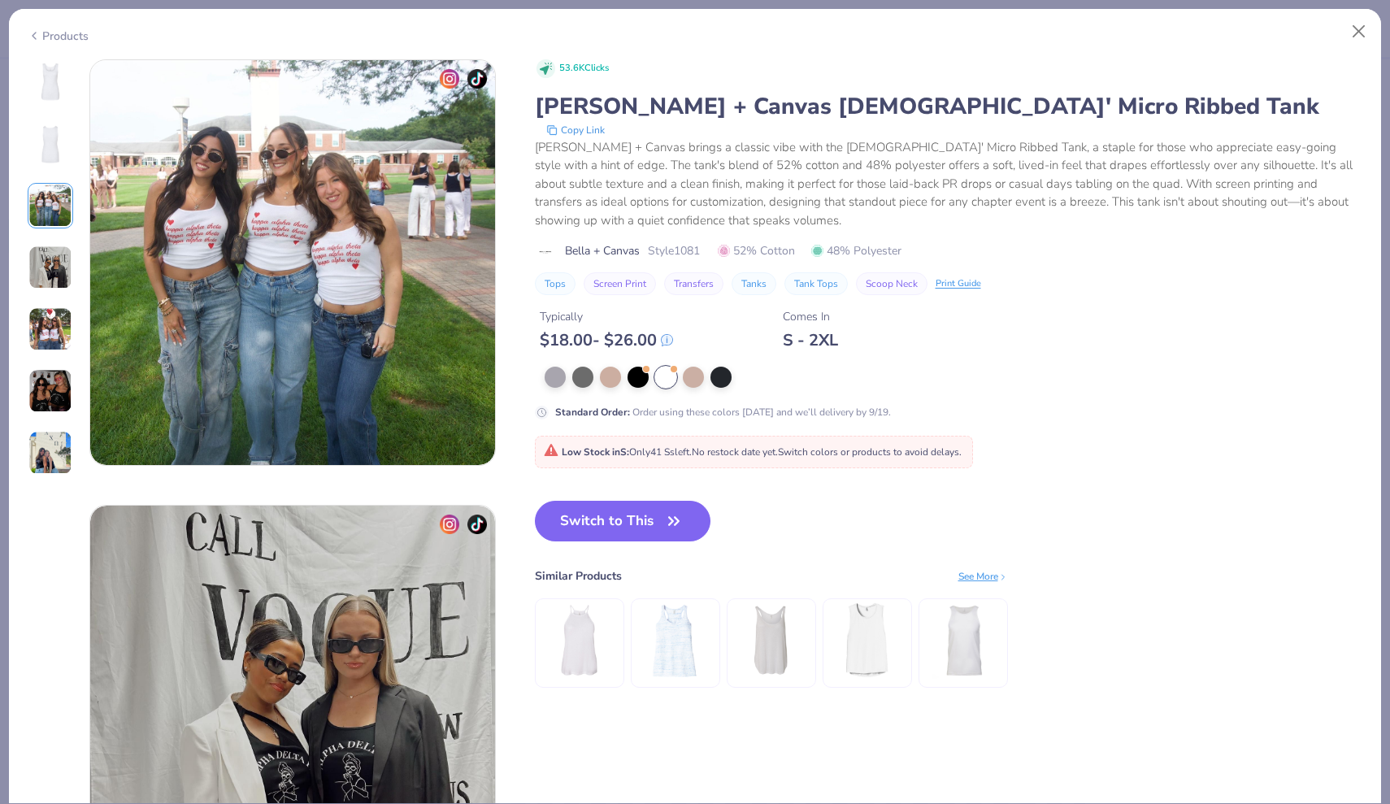
click at [39, 265] on img at bounding box center [50, 267] width 44 height 44
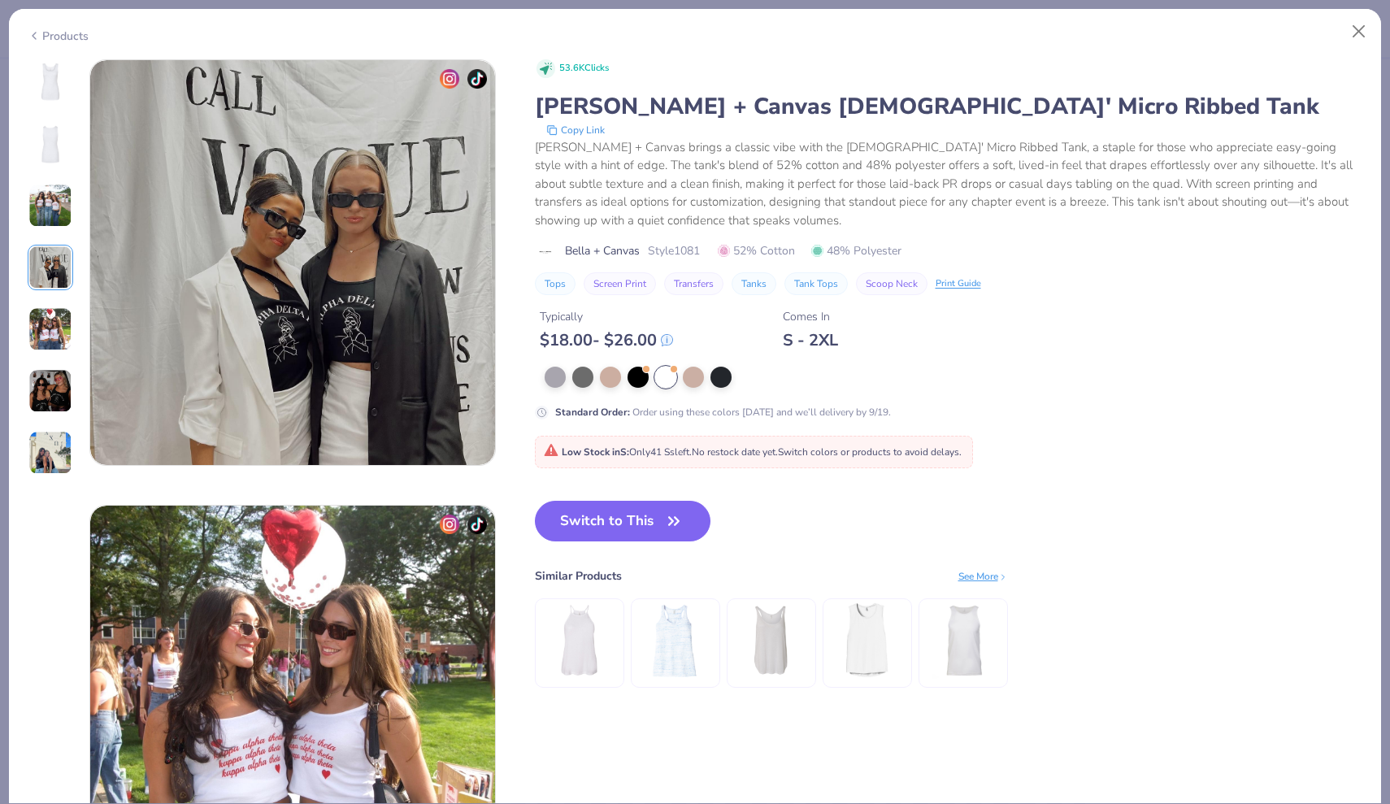
click at [46, 332] on img at bounding box center [50, 329] width 44 height 44
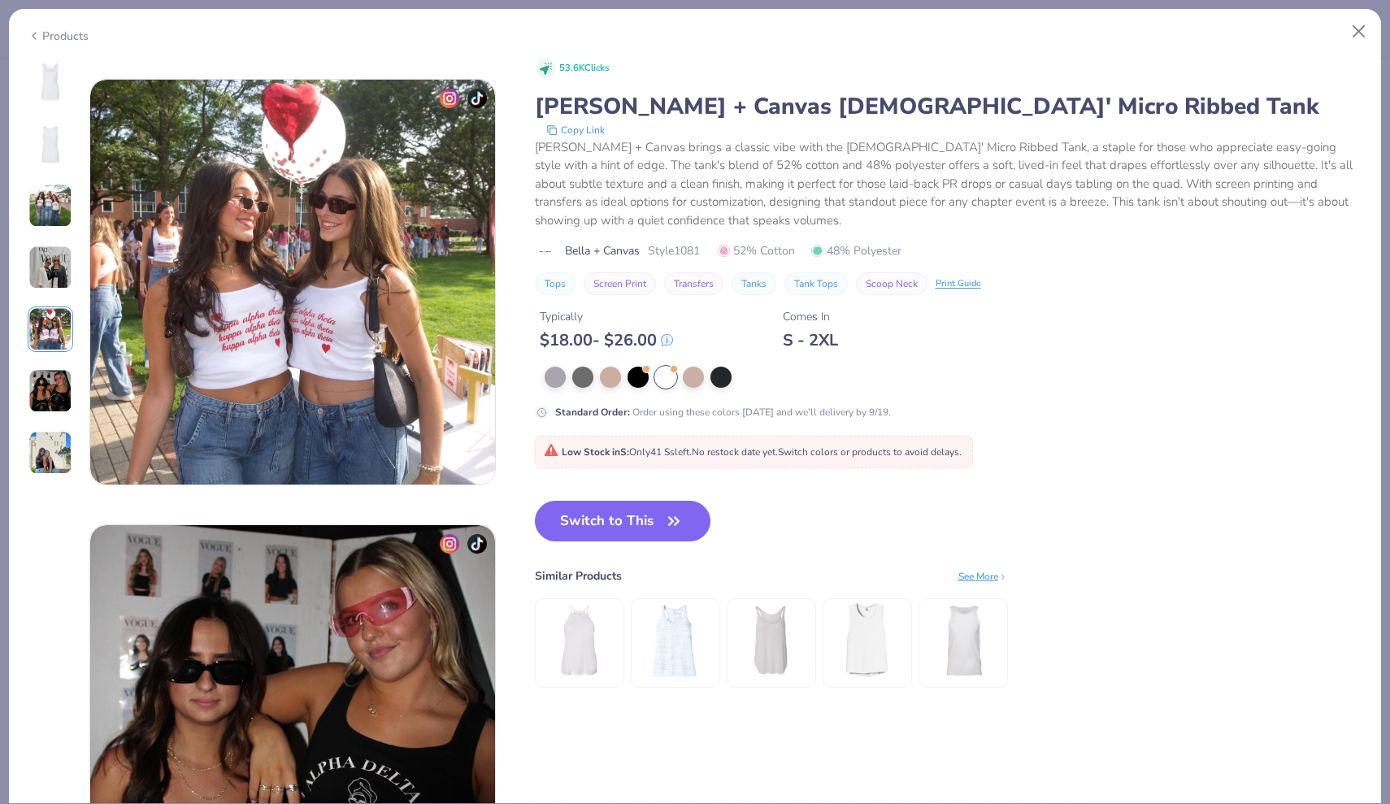
scroll to position [1782, 0]
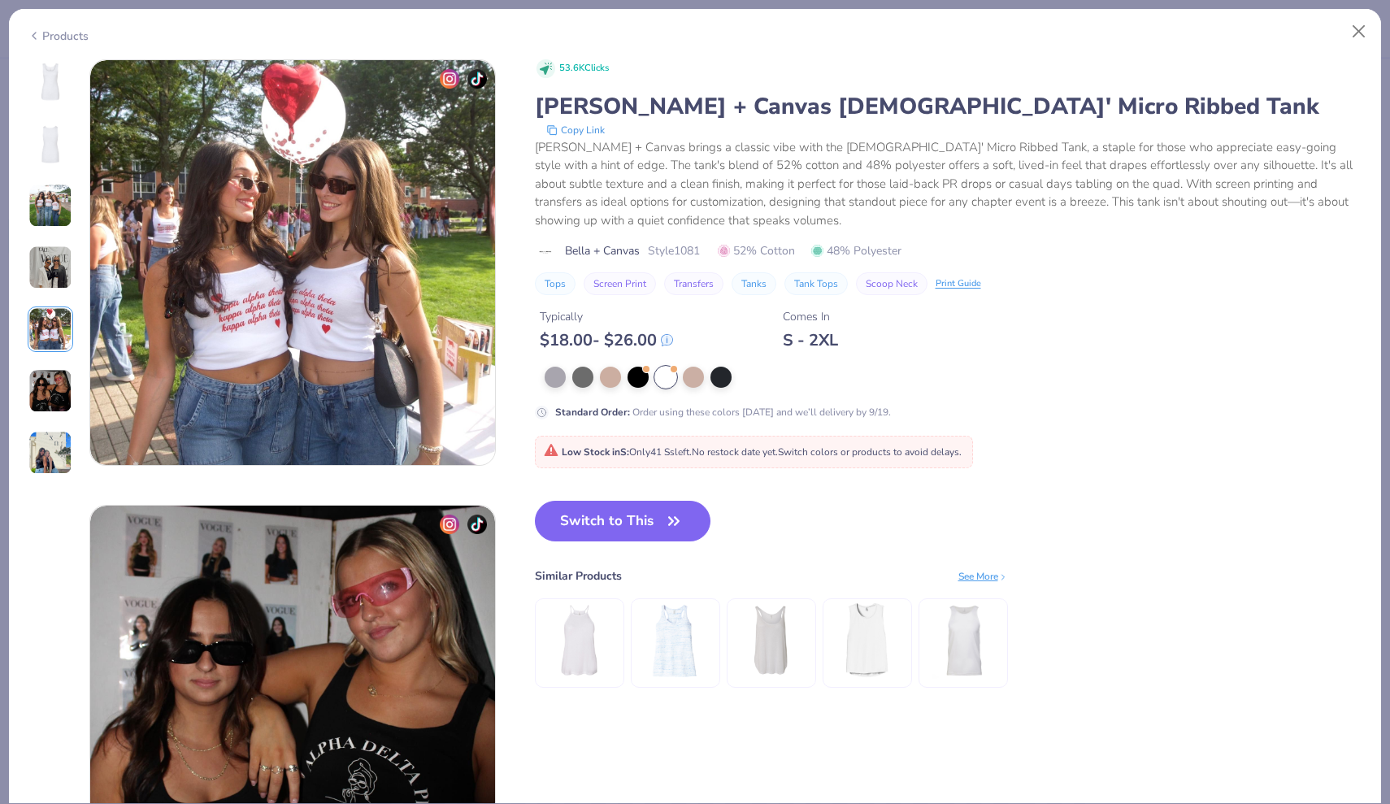
click at [52, 427] on div at bounding box center [51, 267] width 46 height 416
click at [52, 445] on img at bounding box center [50, 453] width 44 height 44
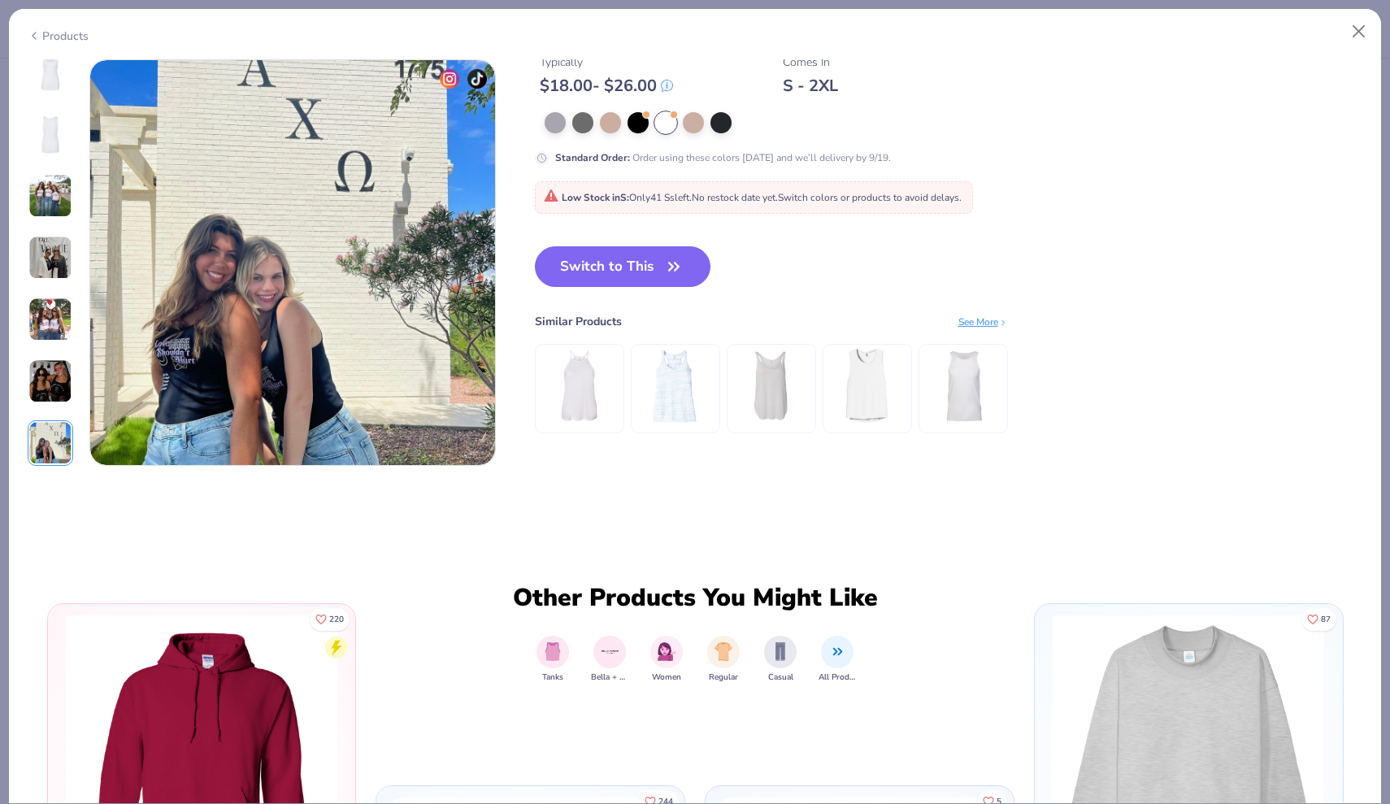
click at [46, 393] on img at bounding box center [50, 381] width 44 height 44
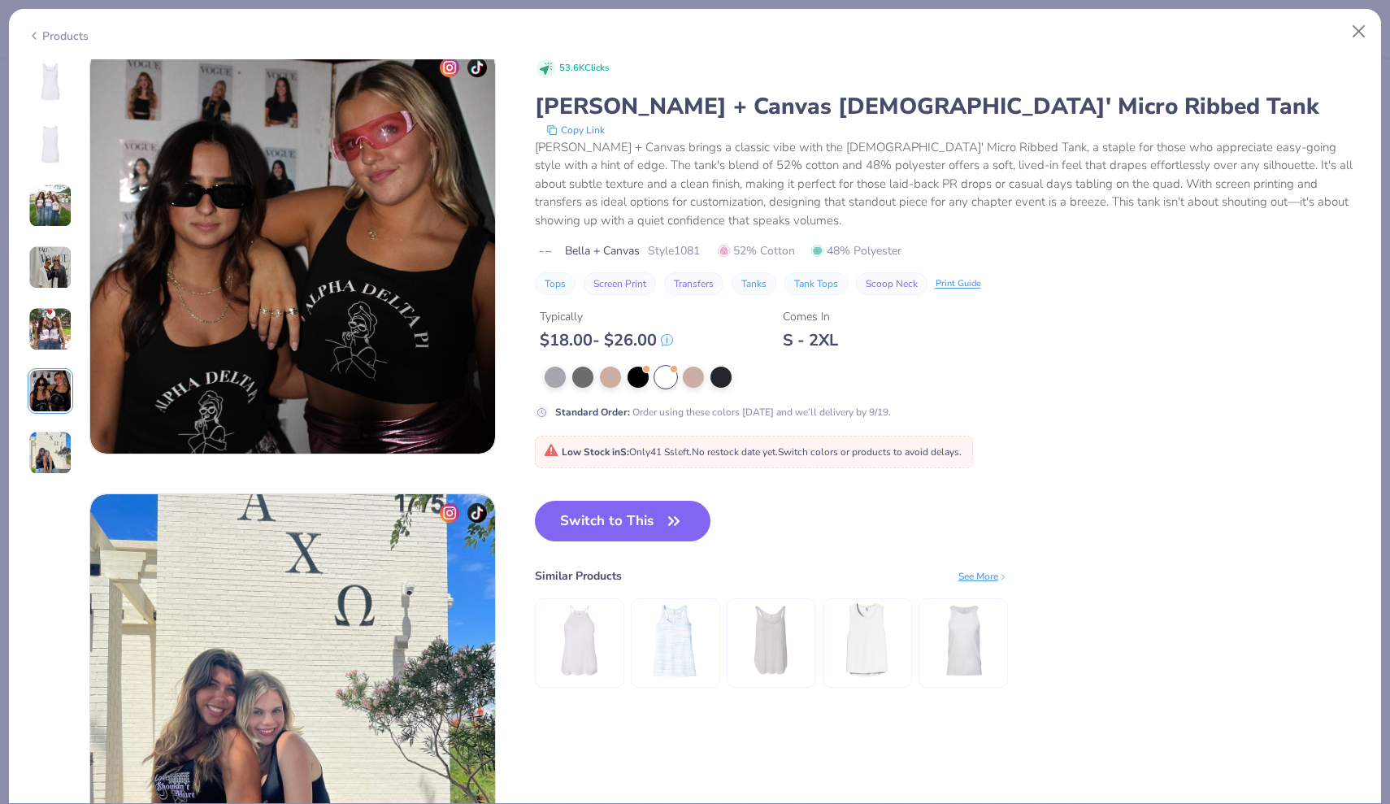
scroll to position [2227, 0]
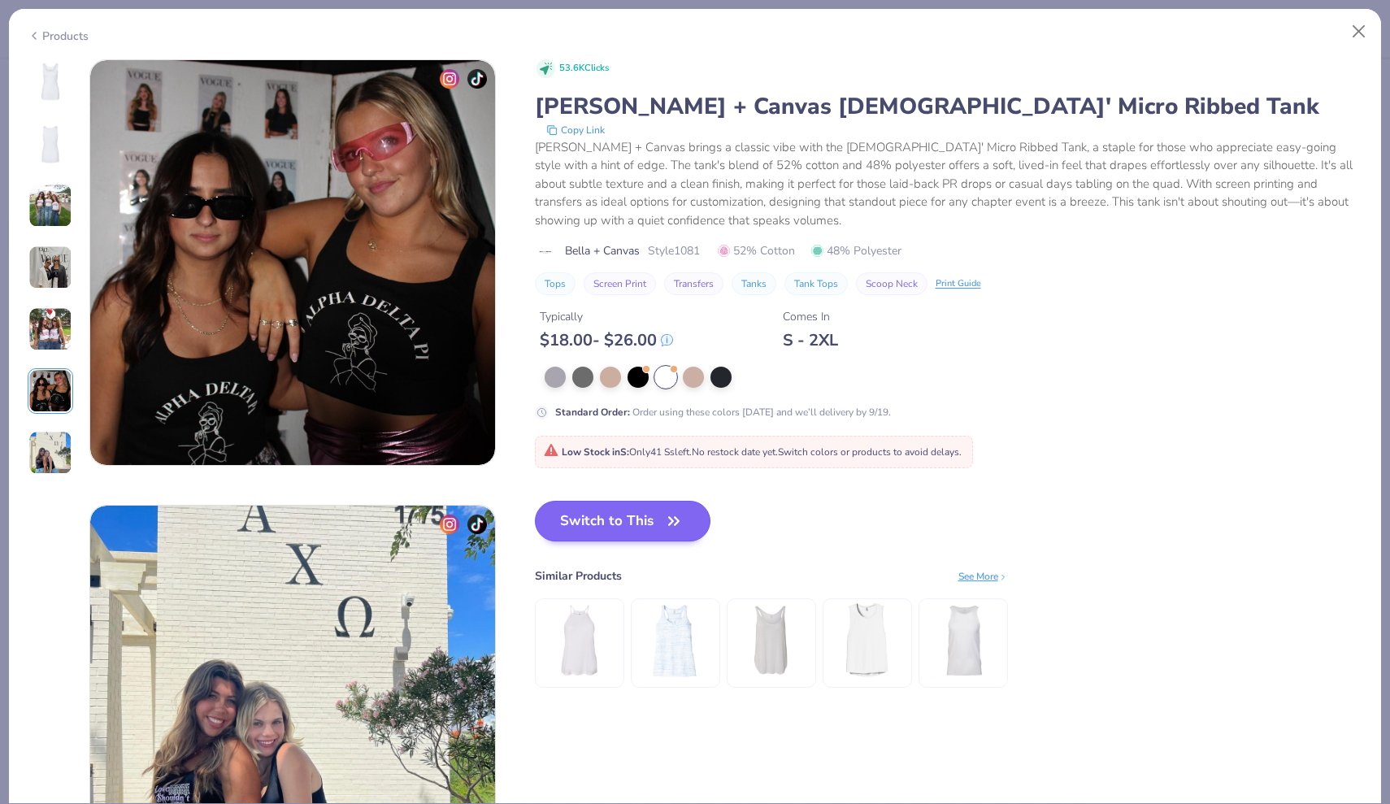
click at [634, 523] on button "Switch to This" at bounding box center [623, 521] width 176 height 41
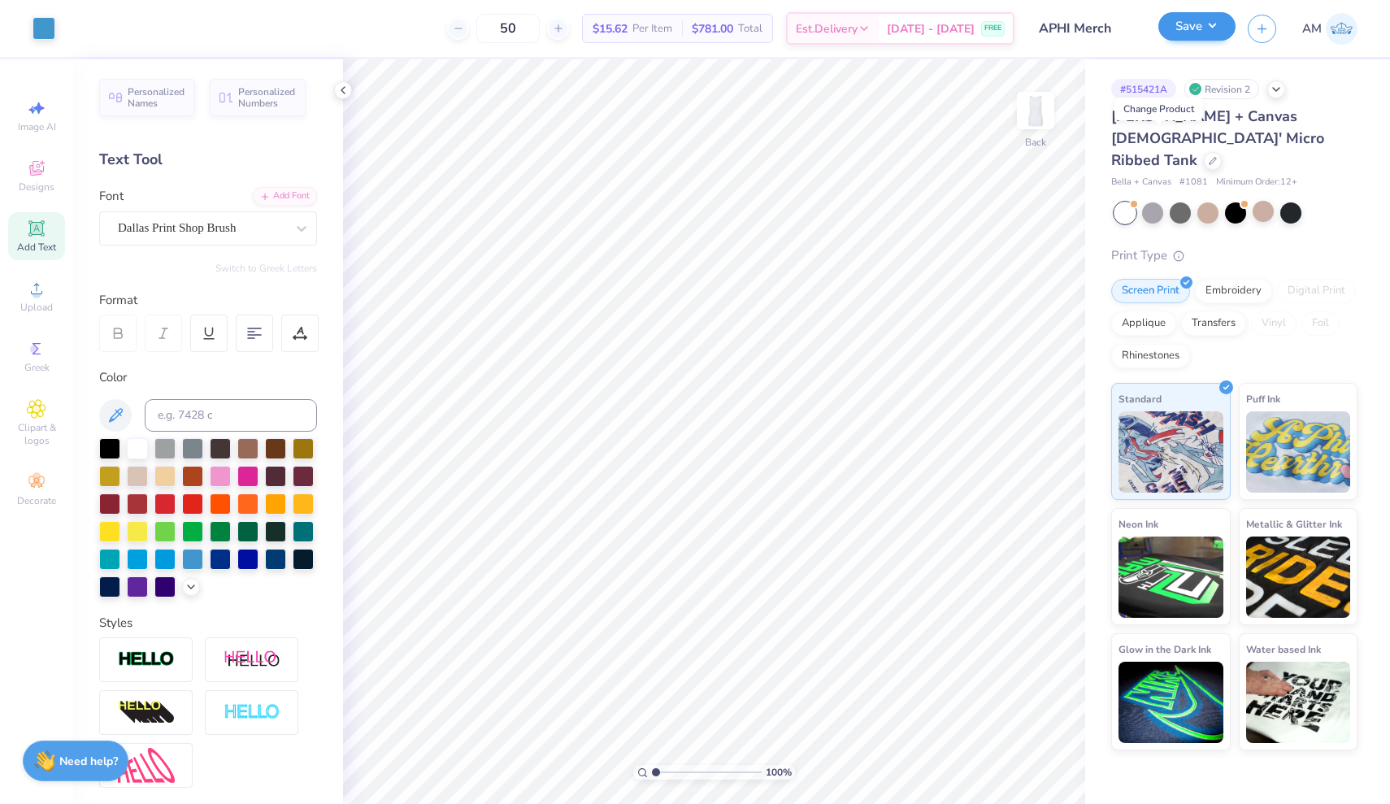
click at [1198, 36] on button "Save" at bounding box center [1196, 26] width 77 height 28
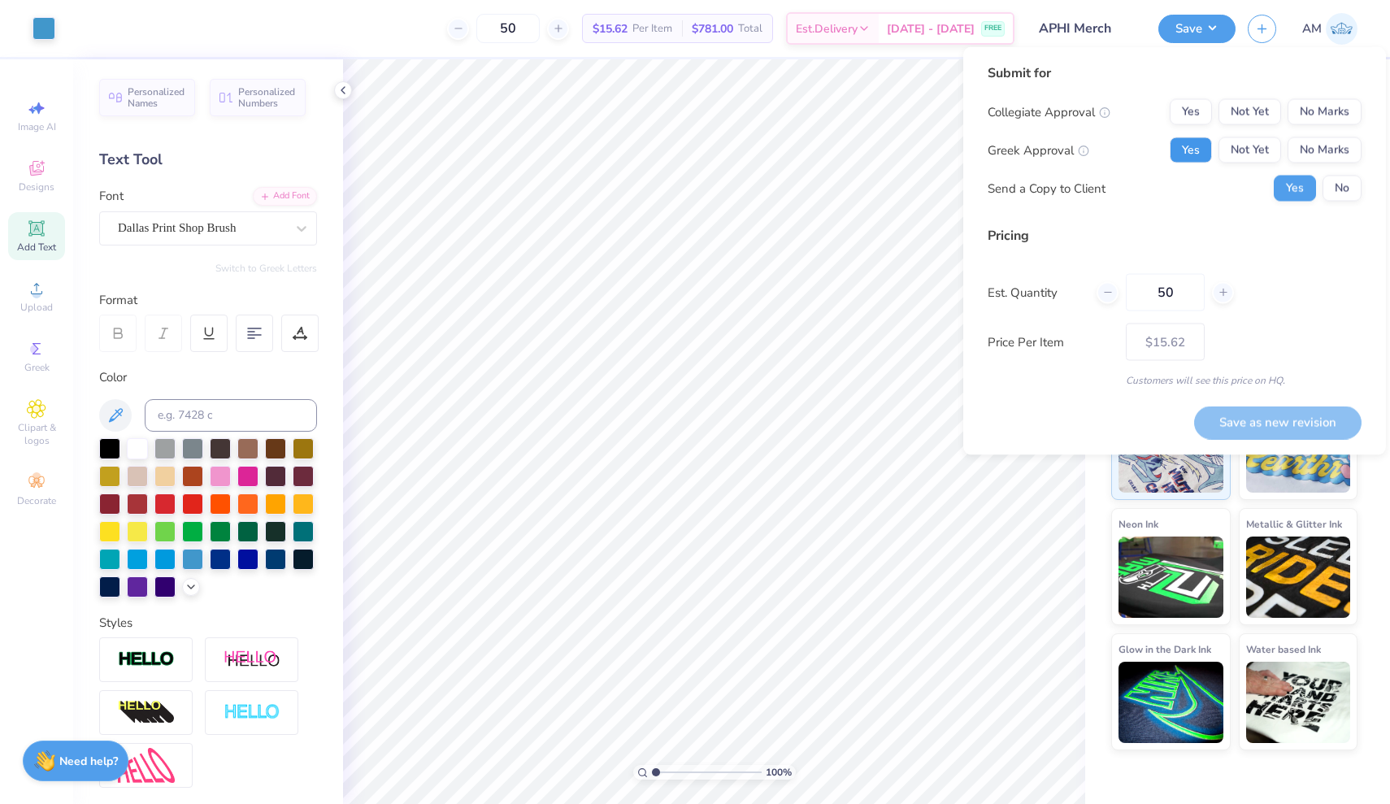
click at [1204, 148] on button "Yes" at bounding box center [1191, 150] width 42 height 26
click at [1311, 111] on button "No Marks" at bounding box center [1324, 112] width 74 height 26
click at [1293, 429] on button "Save as new revision" at bounding box center [1277, 422] width 167 height 33
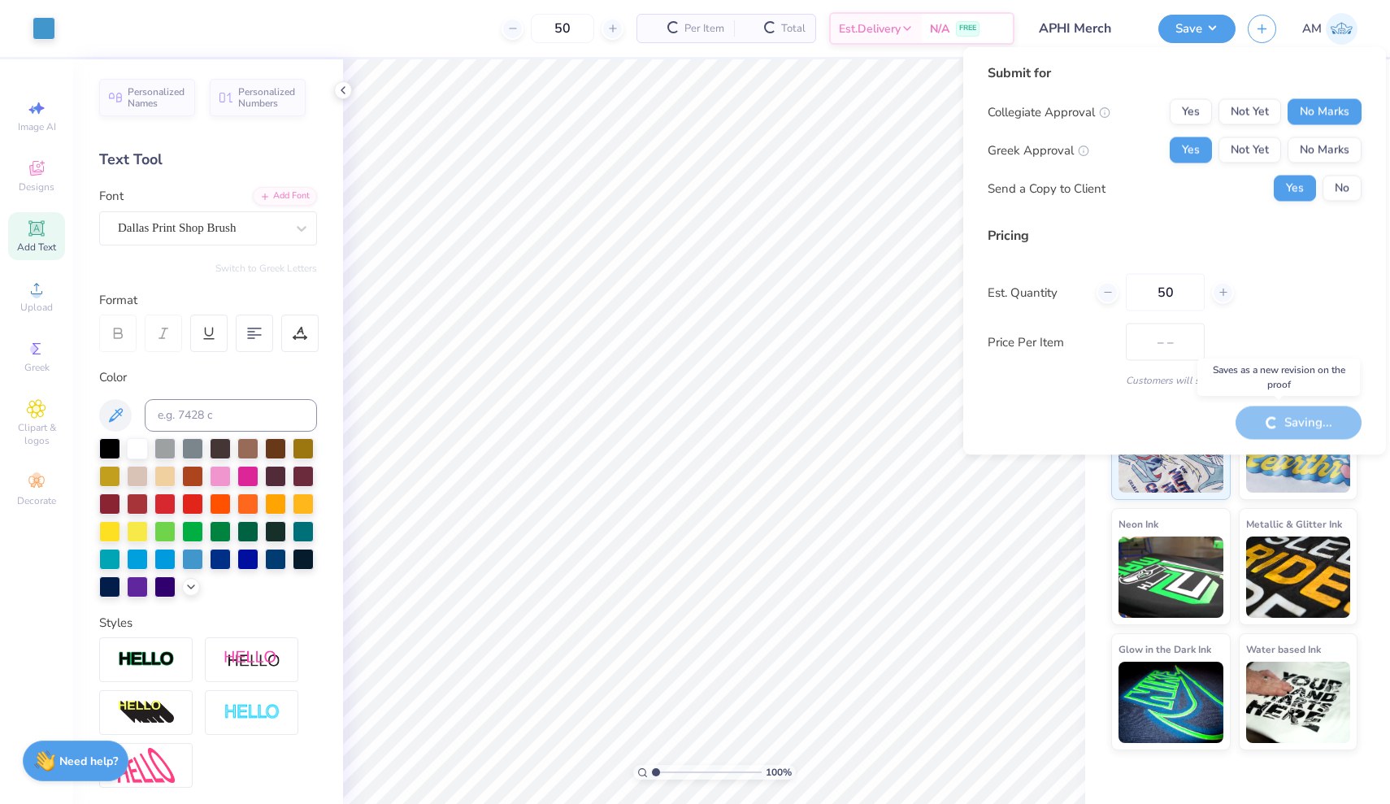
type input "$15.62"
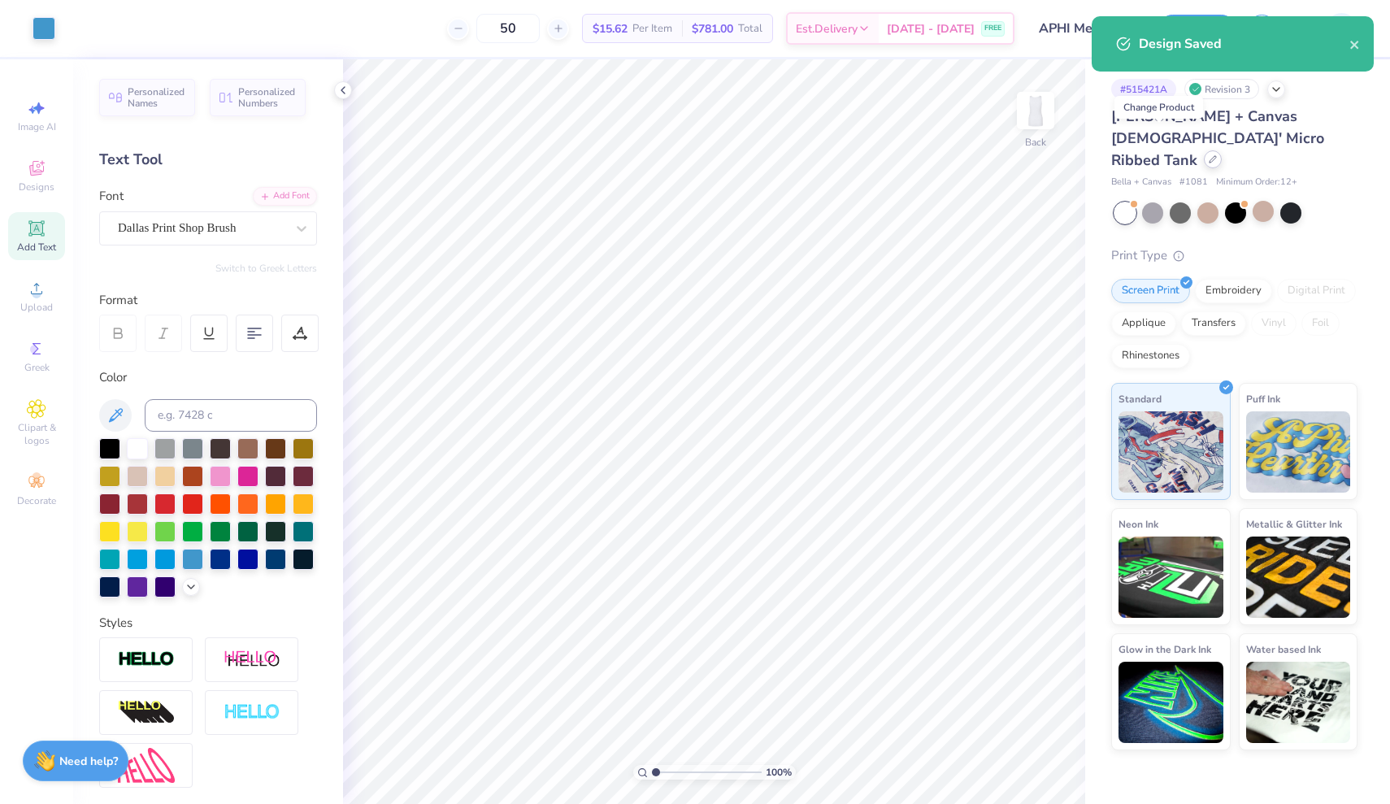
click at [1204, 150] on div at bounding box center [1213, 159] width 18 height 18
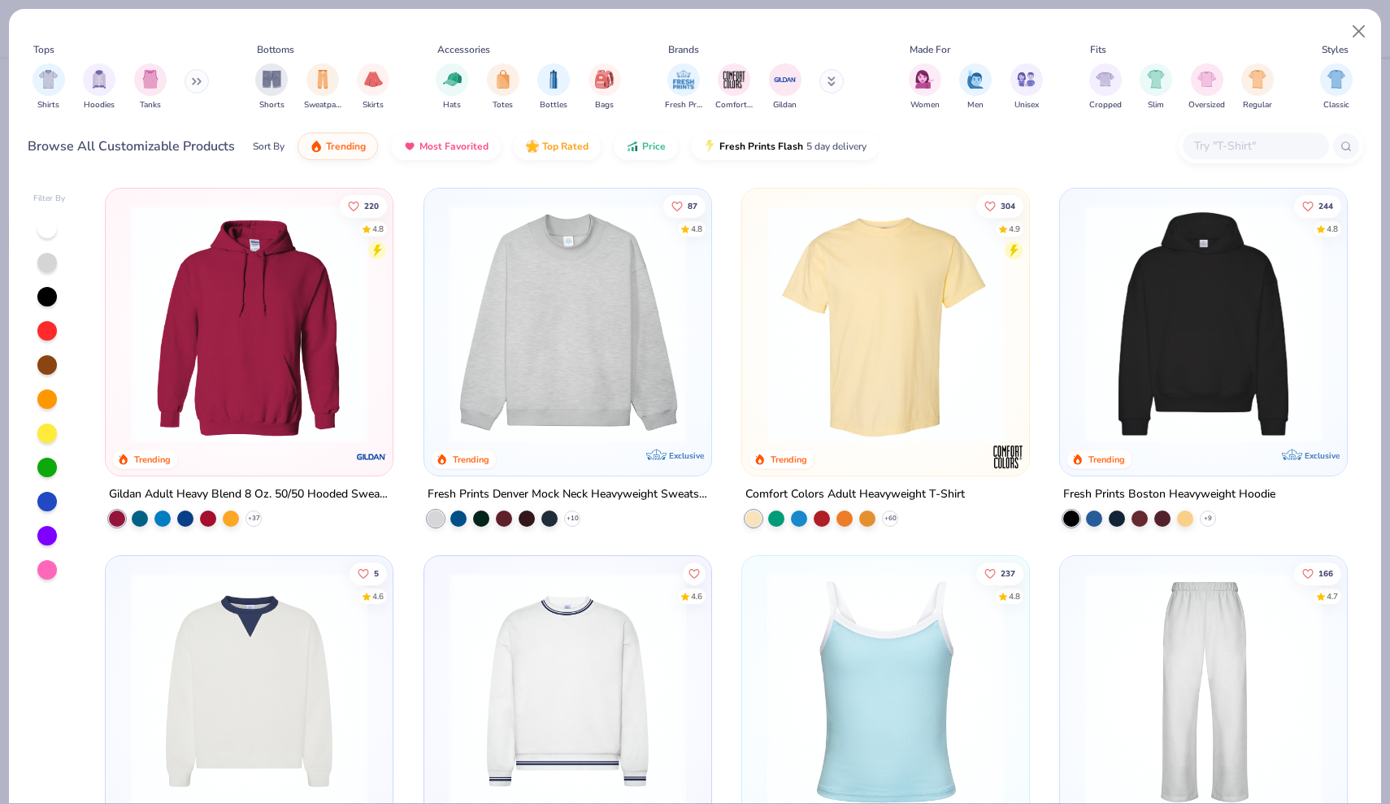
click at [1196, 142] on input "text" at bounding box center [1254, 146] width 125 height 19
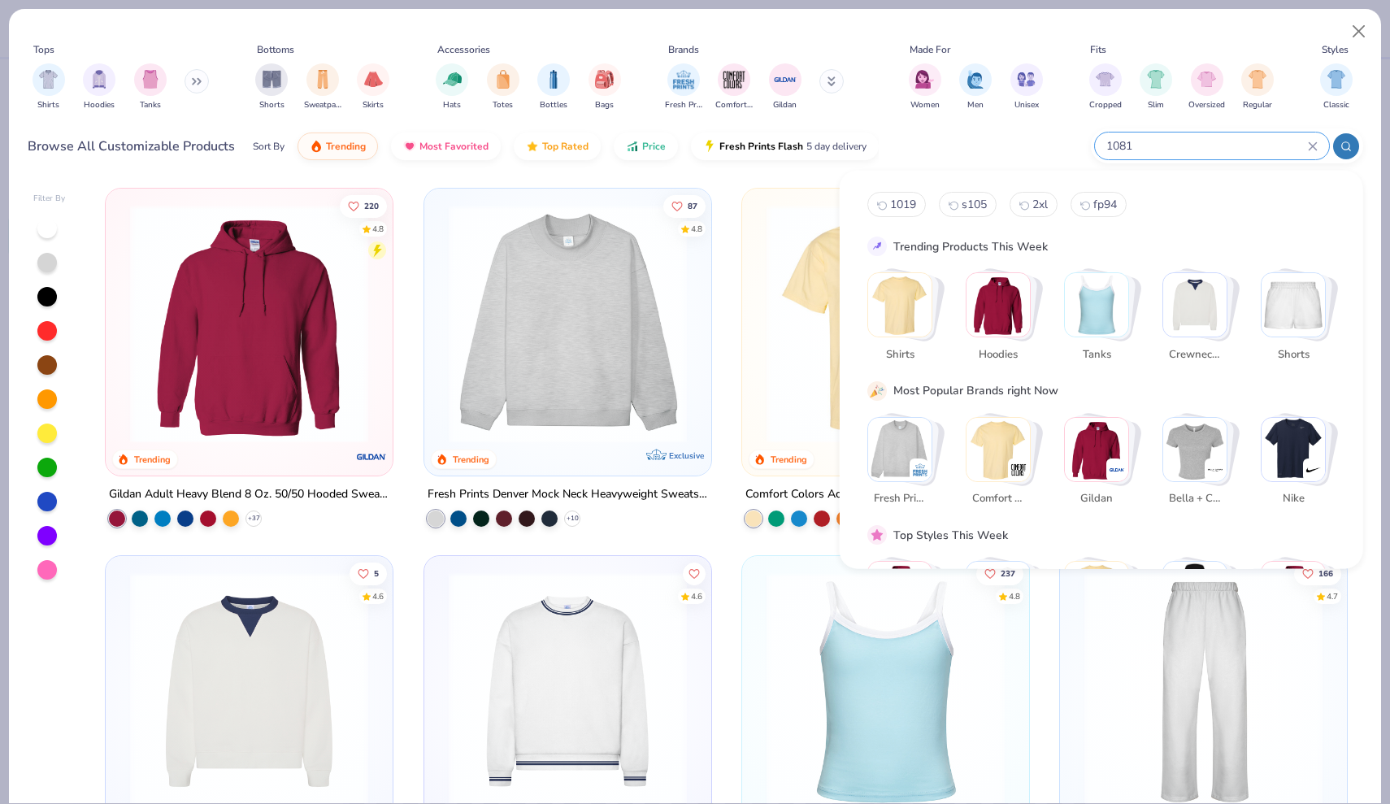
type input "1081"
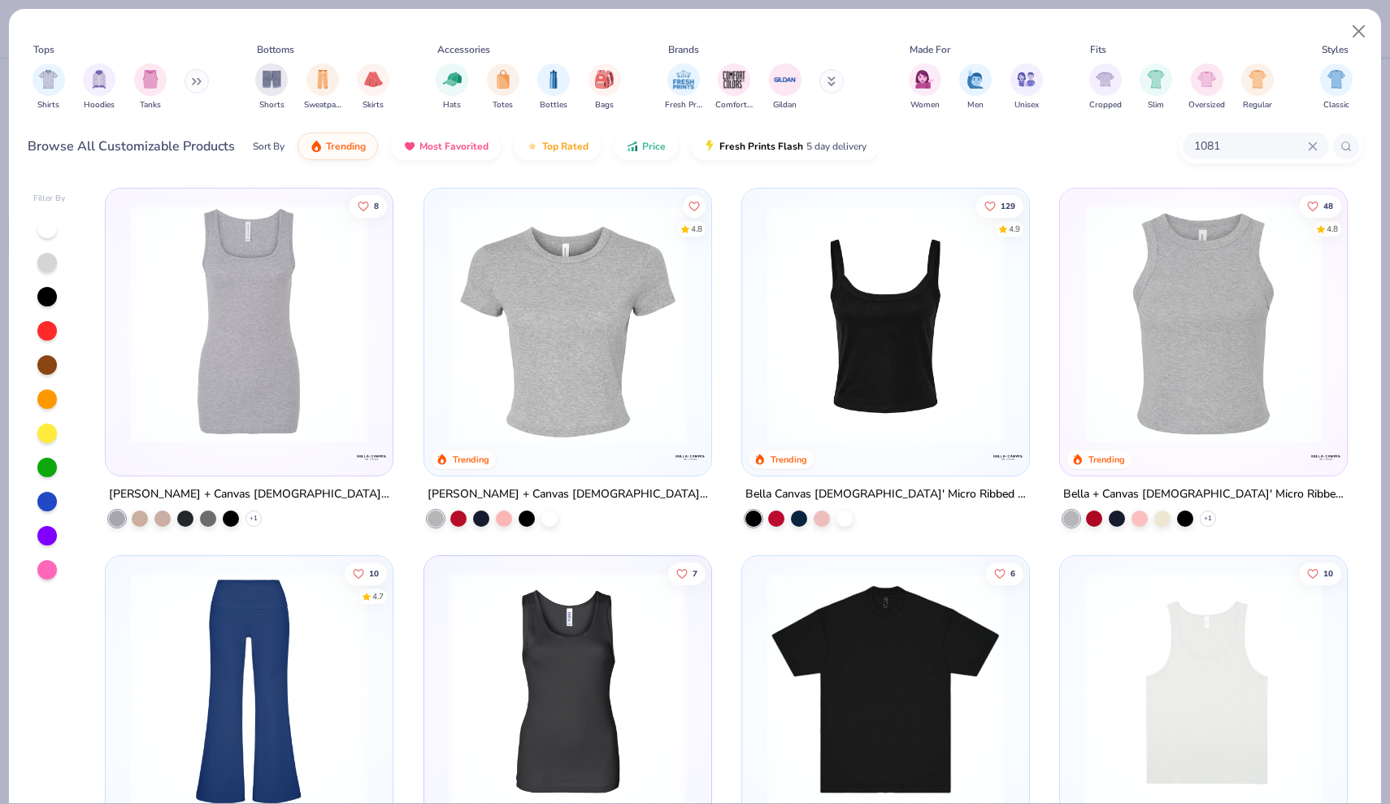
click at [294, 313] on img at bounding box center [249, 324] width 254 height 238
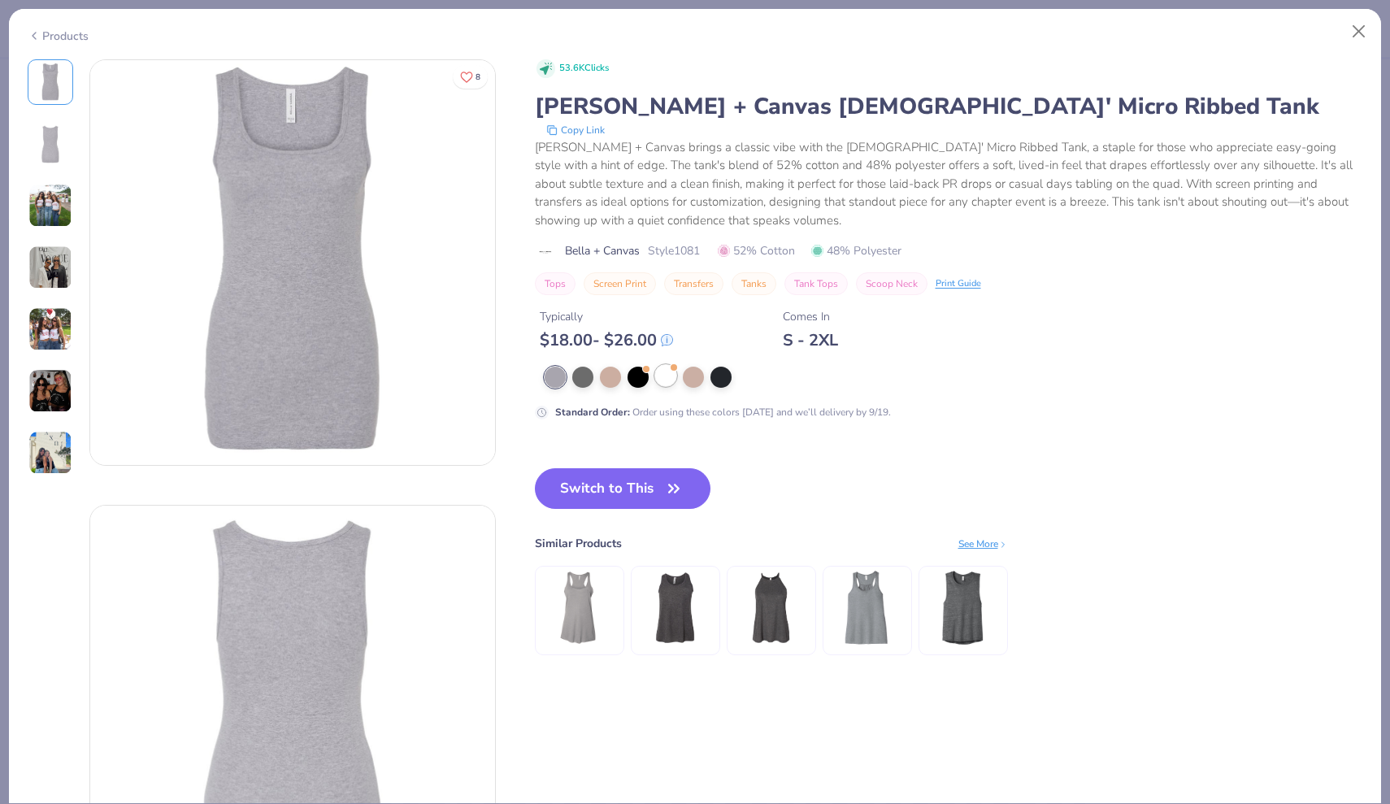
click at [666, 382] on div at bounding box center [665, 375] width 21 height 21
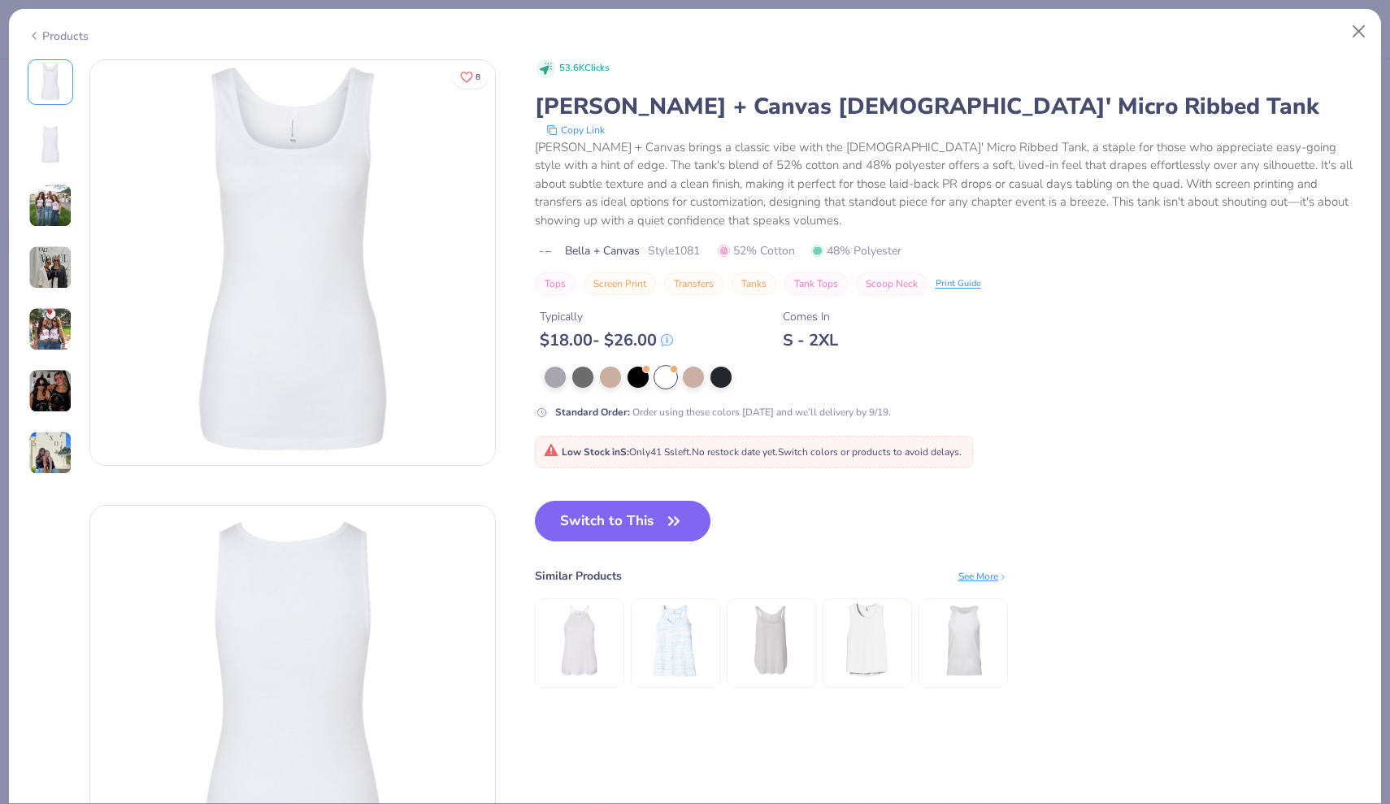
click at [57, 211] on img at bounding box center [50, 206] width 44 height 44
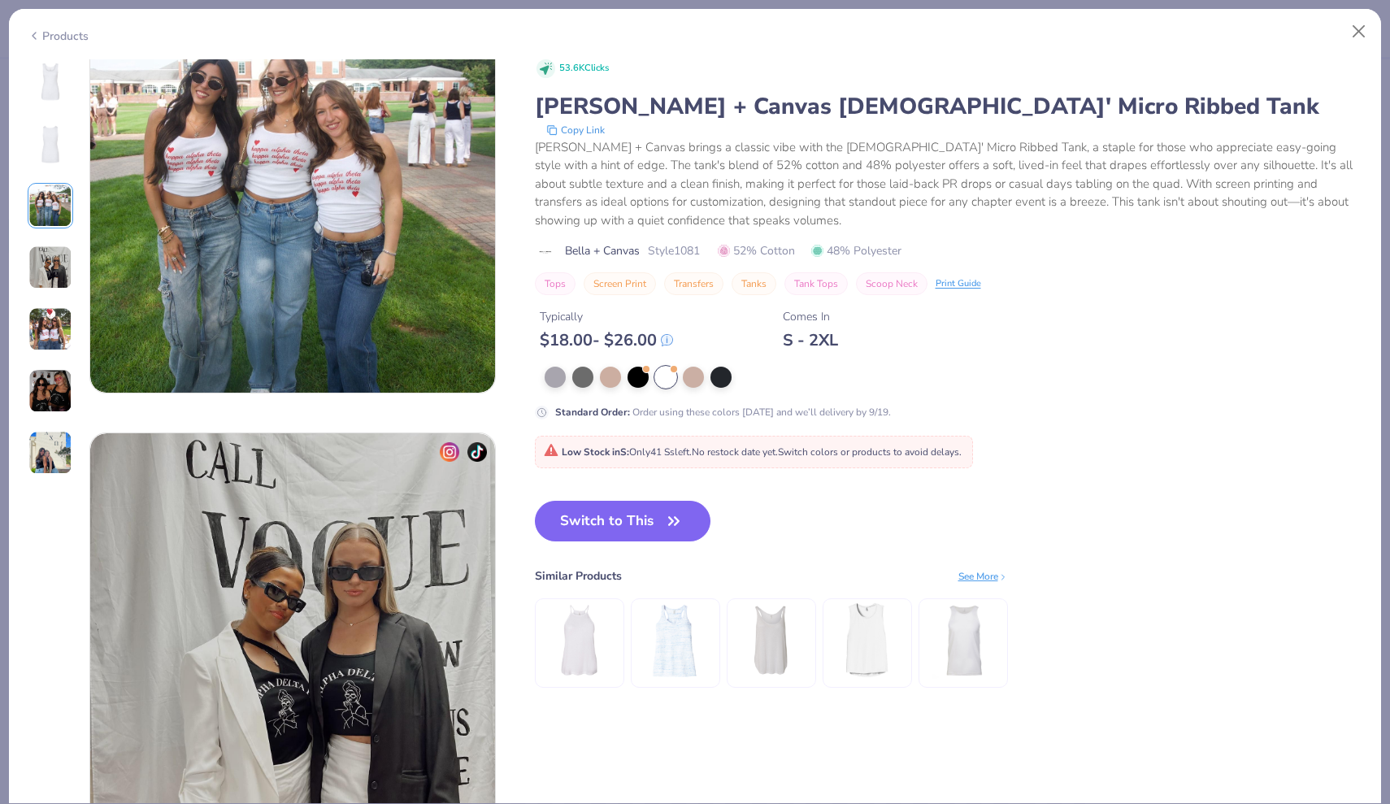
scroll to position [962, 0]
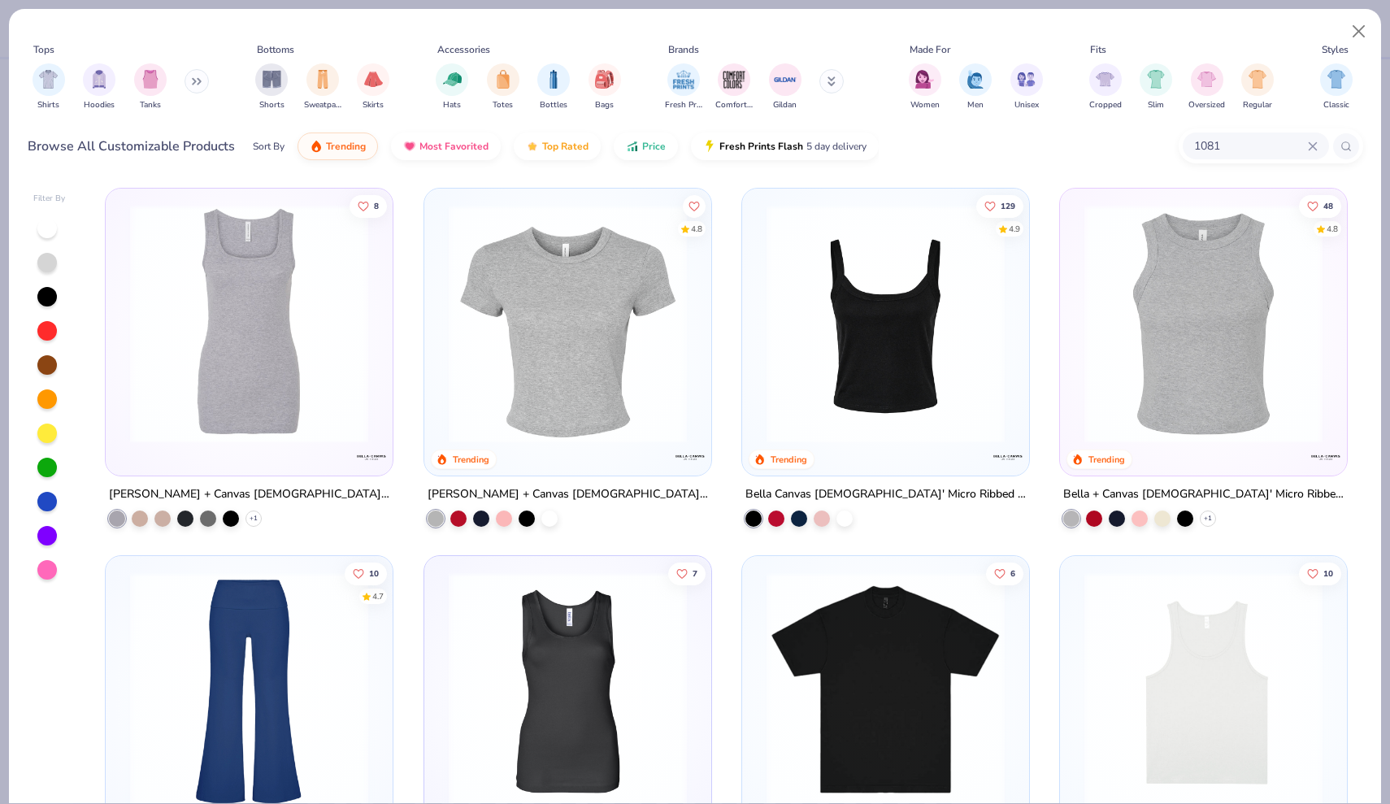
click at [833, 428] on img at bounding box center [885, 324] width 254 height 238
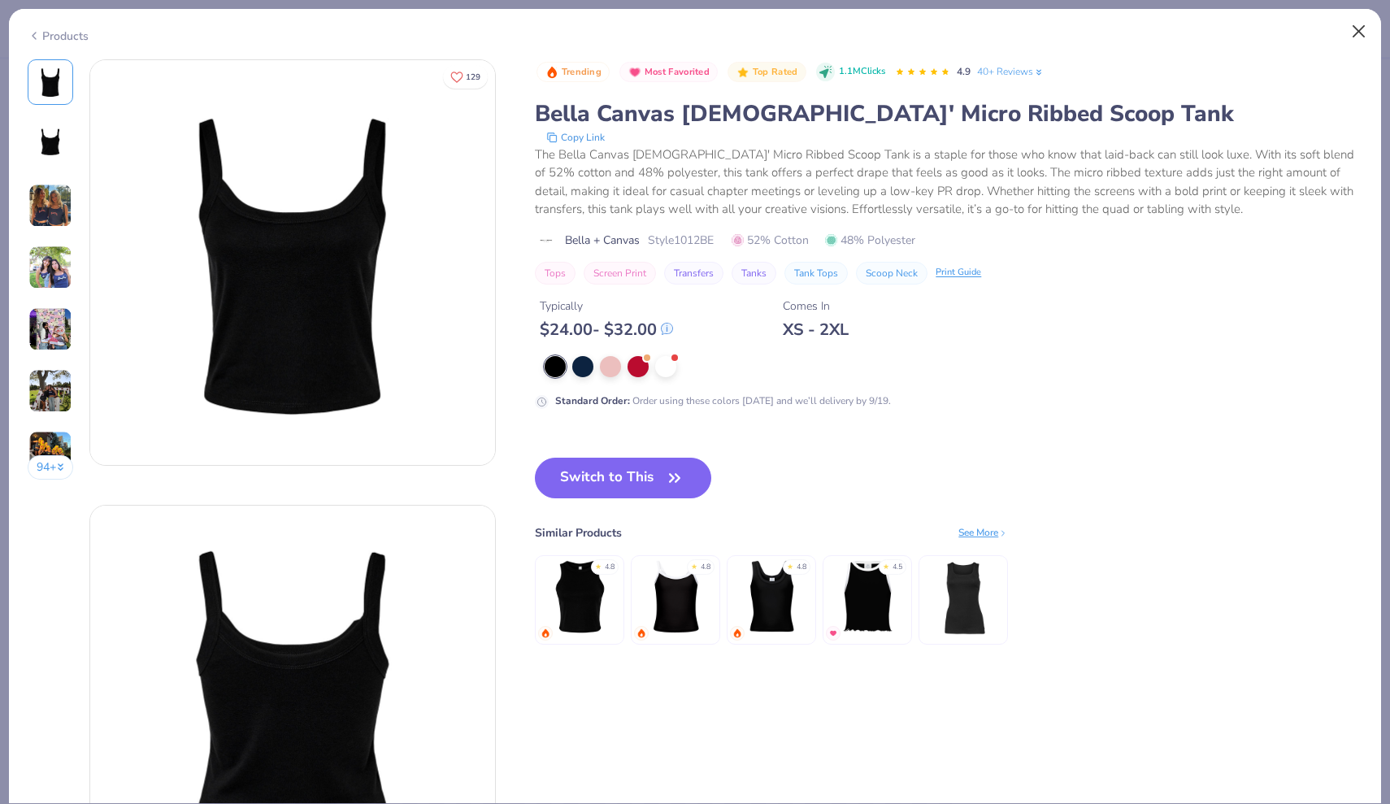
click at [1358, 24] on button "Close" at bounding box center [1359, 31] width 31 height 31
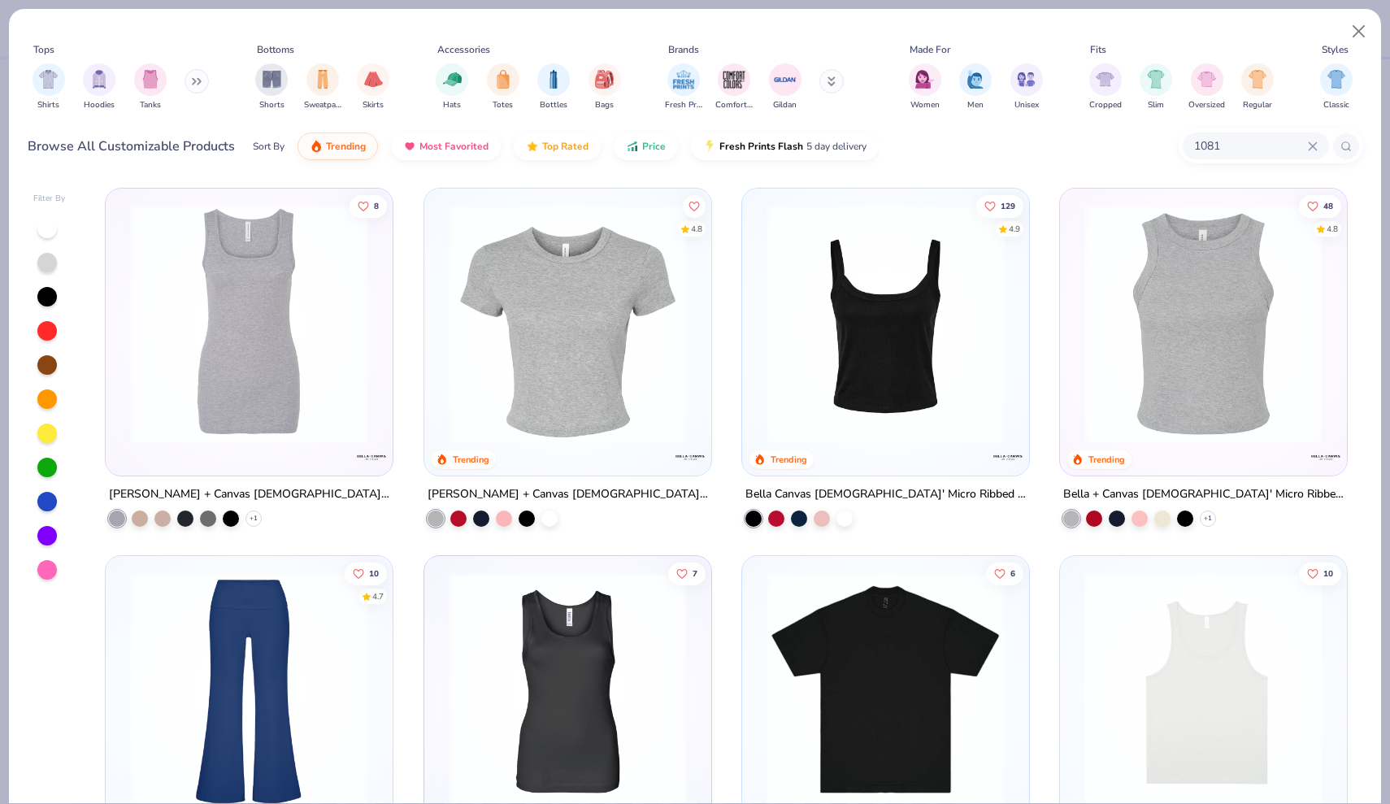
click at [322, 380] on img at bounding box center [249, 324] width 254 height 238
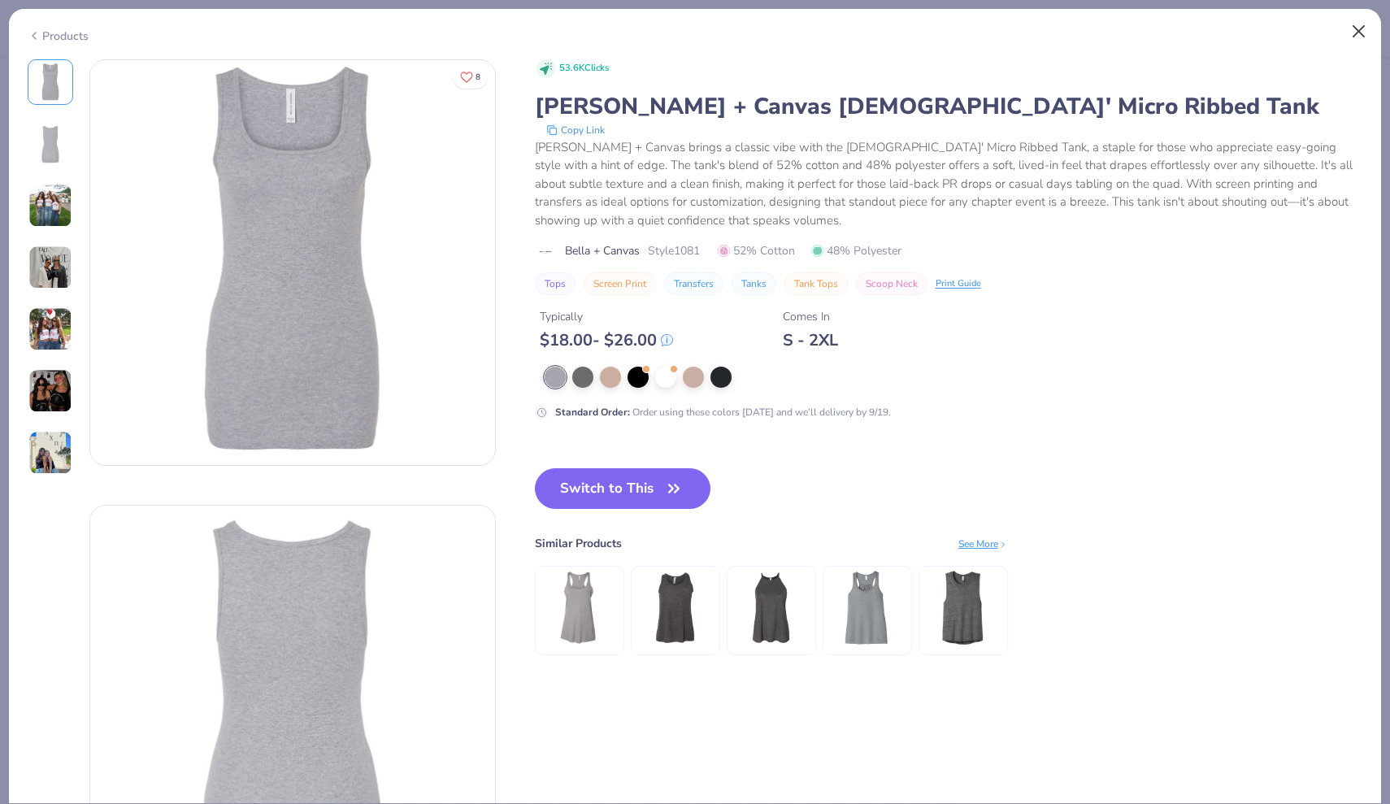
click at [1357, 33] on button "Close" at bounding box center [1359, 31] width 31 height 31
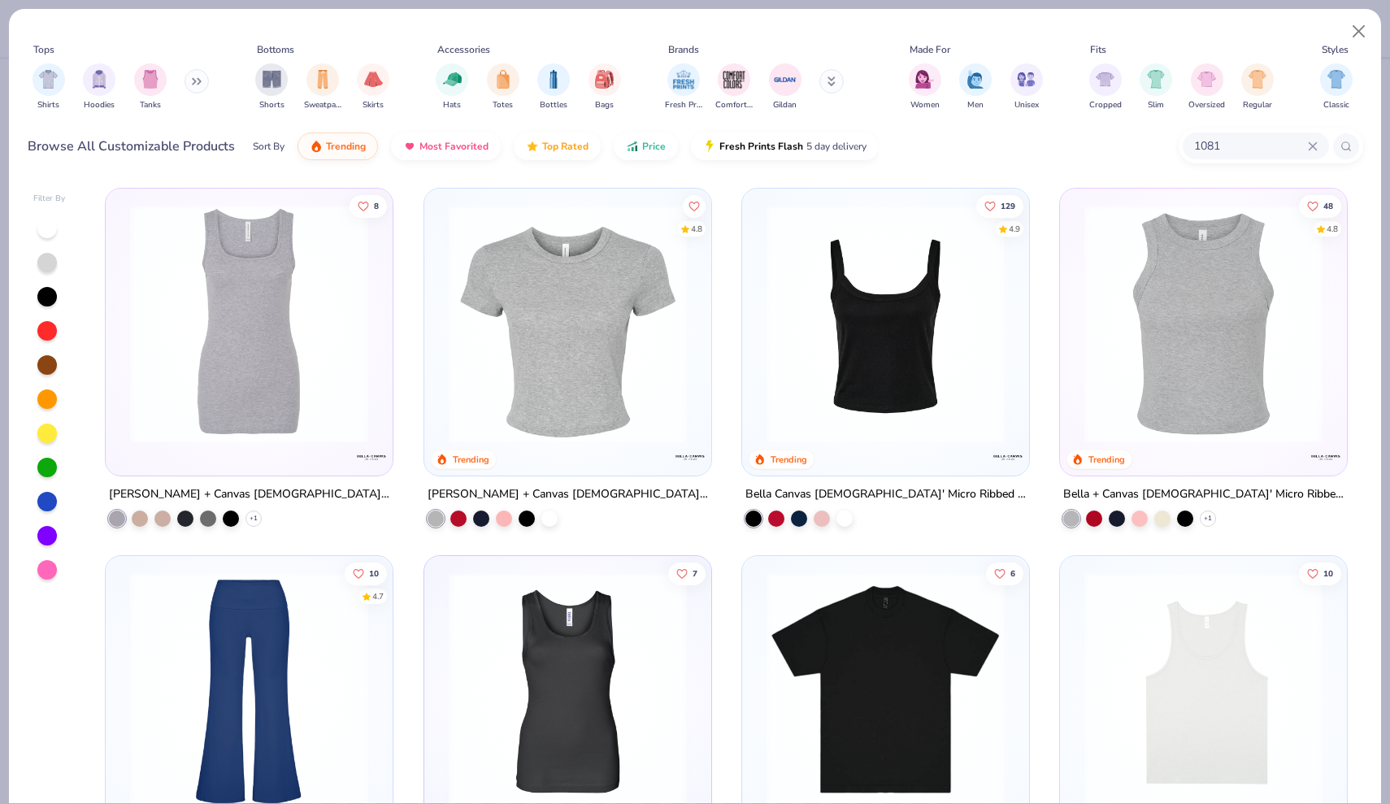
click at [1317, 150] on icon at bounding box center [1313, 146] width 10 height 10
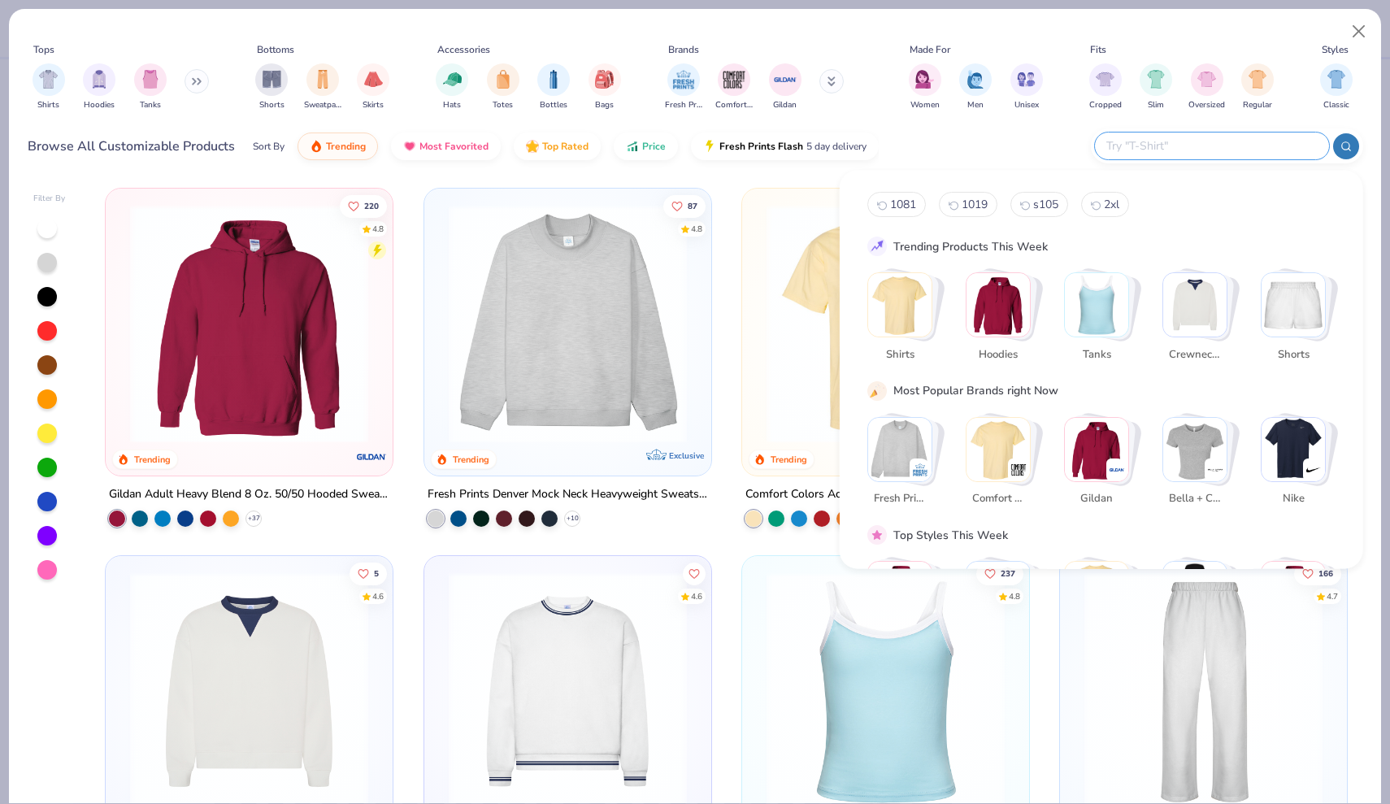
paste input "TT11WRC"
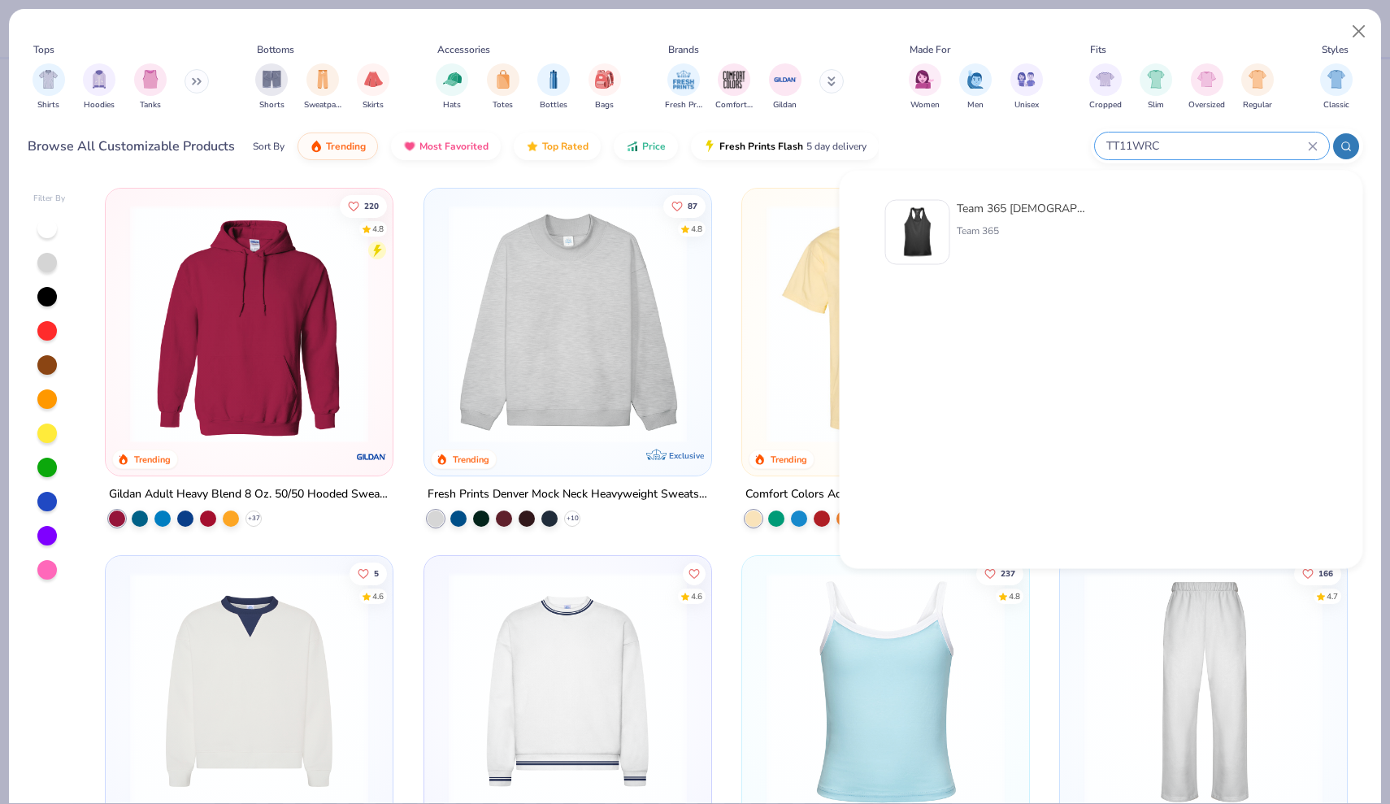
type input "TT11WRC"
click at [988, 231] on div "Team 365" at bounding box center [1025, 231] width 137 height 15
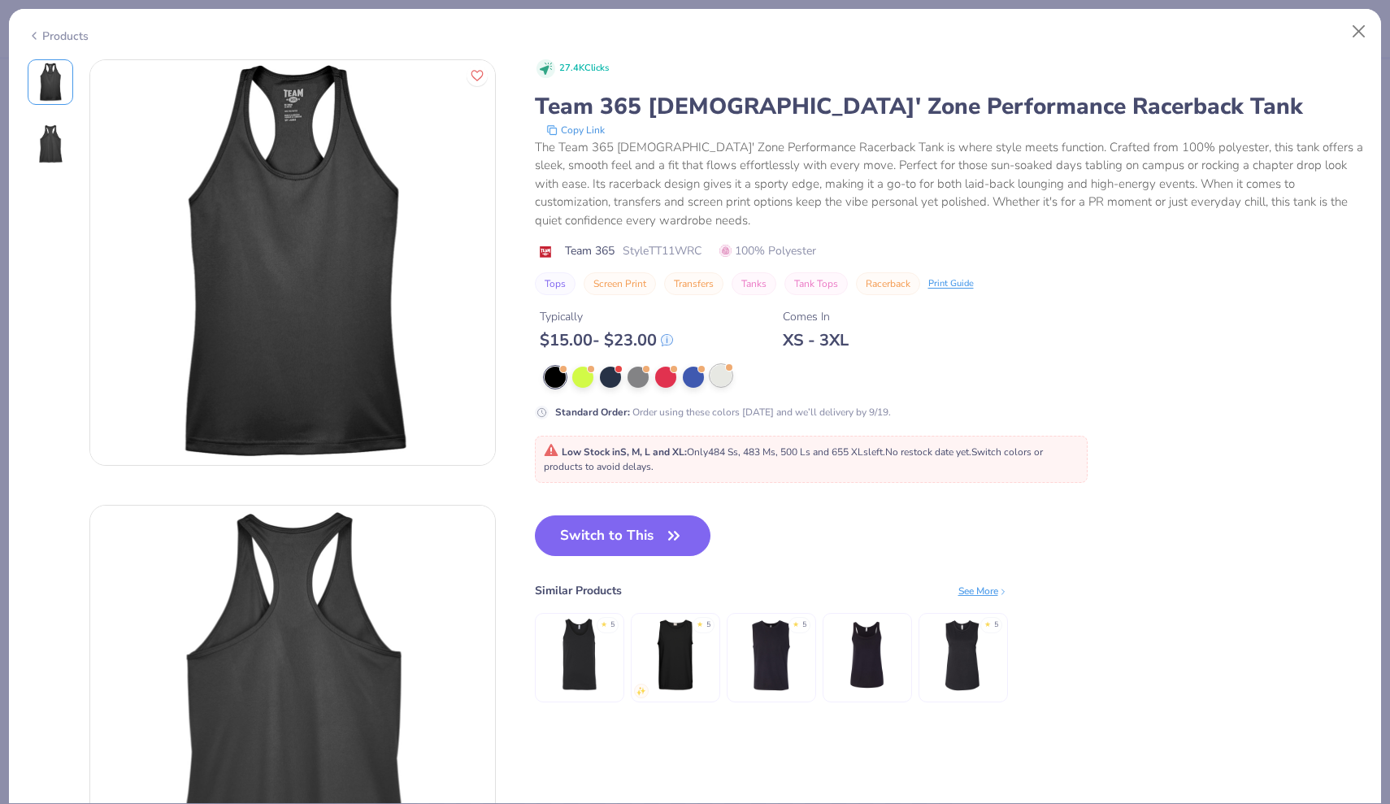
click at [716, 380] on div at bounding box center [720, 375] width 21 height 21
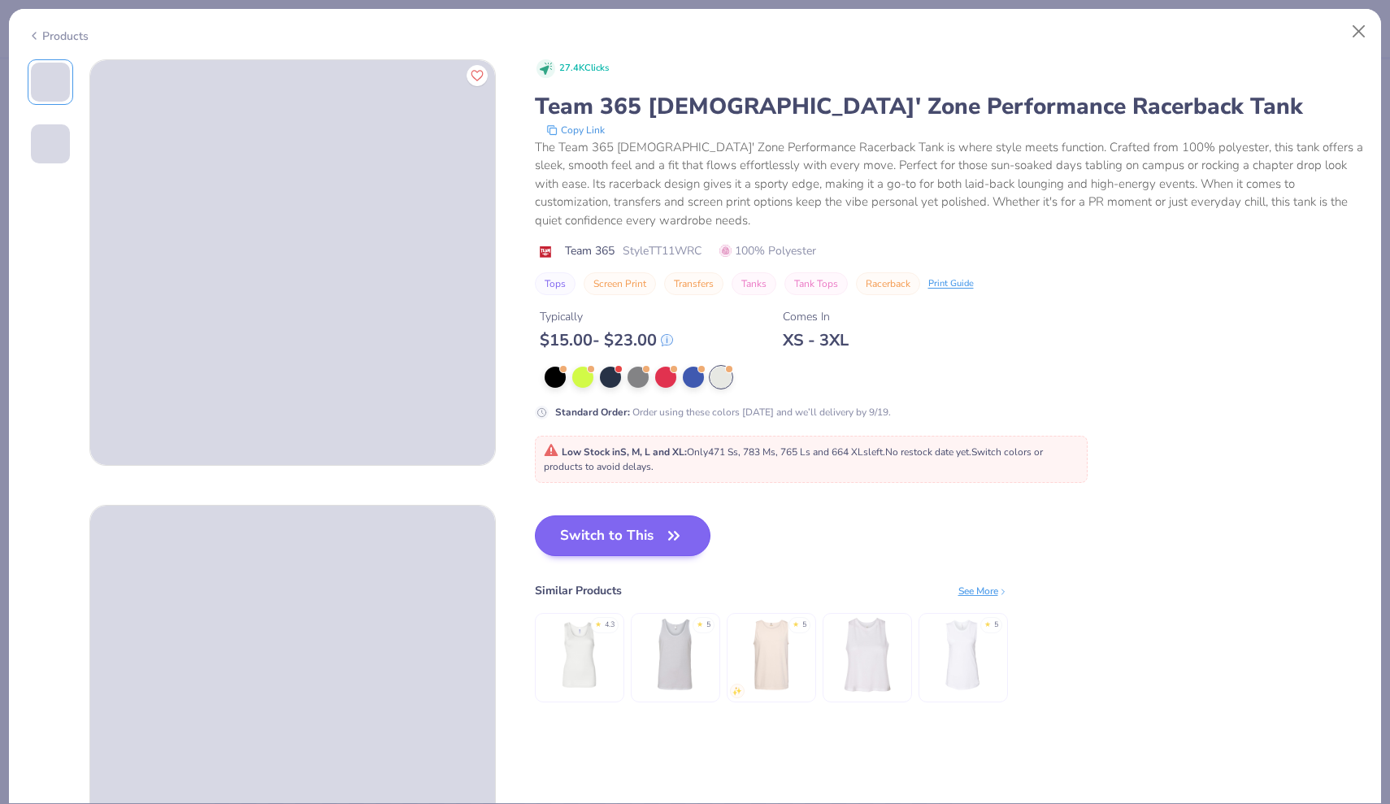
click at [631, 542] on button "Switch to This" at bounding box center [623, 535] width 176 height 41
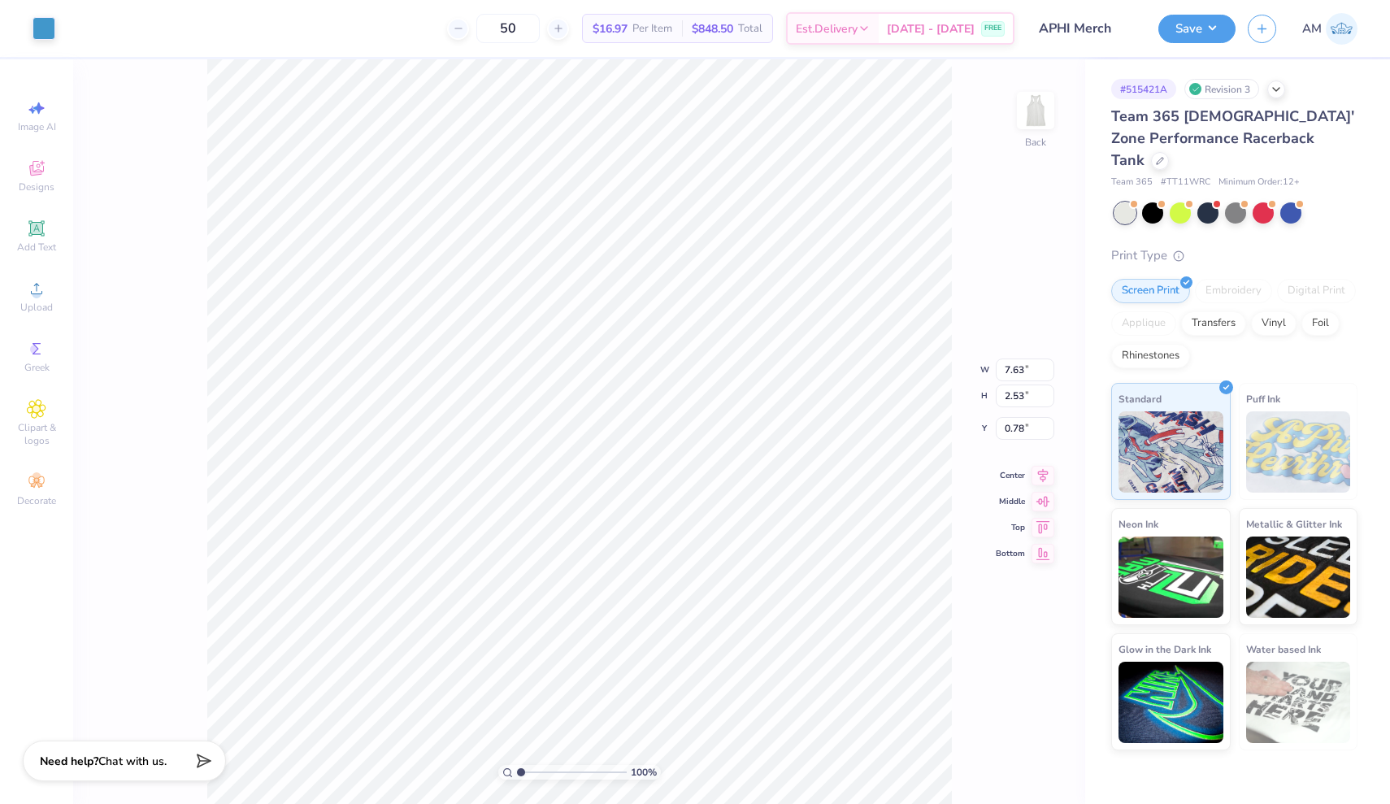
type input "1.78"
type input "9.83"
type input "3.26"
type input "1.65"
click at [1206, 27] on button "Save" at bounding box center [1196, 26] width 77 height 28
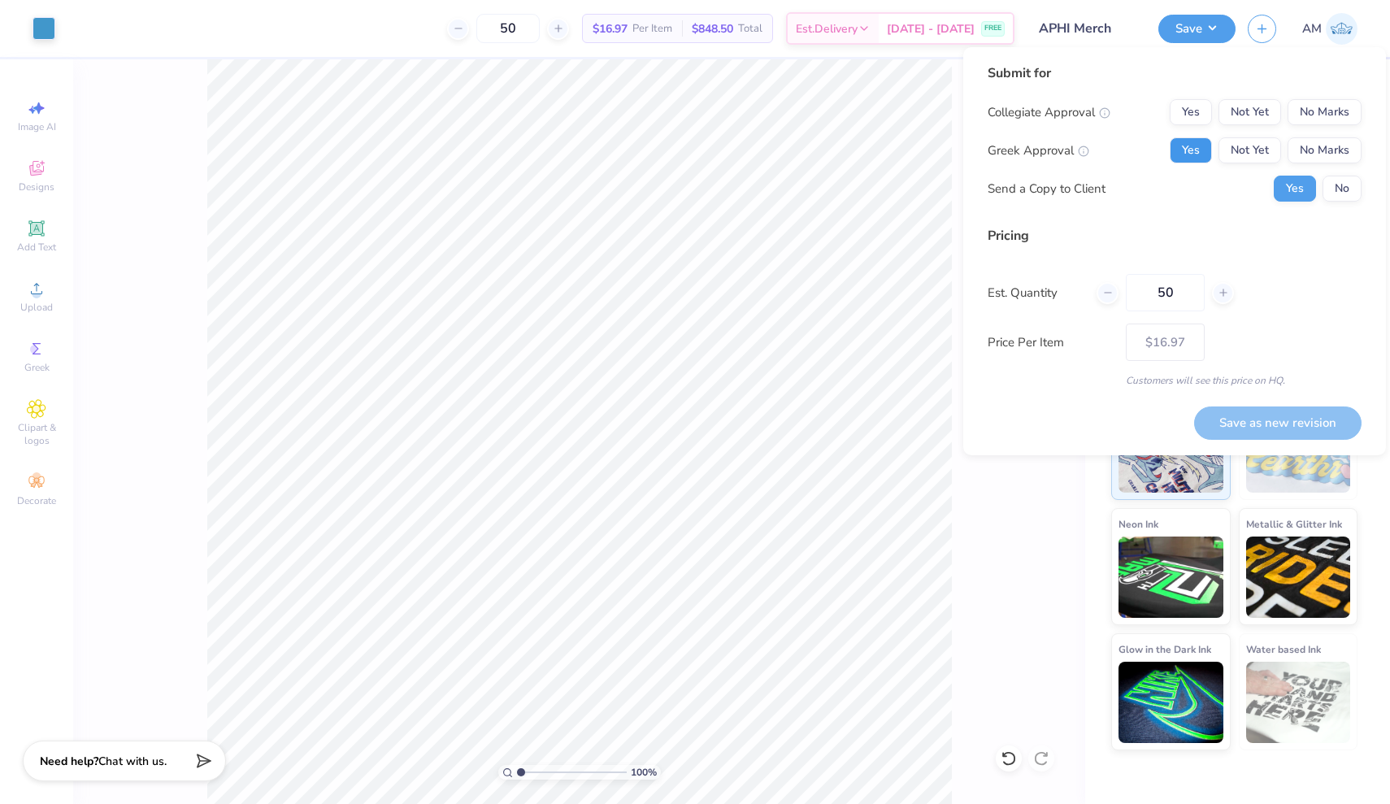
click at [1180, 158] on button "Yes" at bounding box center [1191, 150] width 42 height 26
click at [1318, 115] on button "No Marks" at bounding box center [1324, 112] width 74 height 26
click at [1241, 414] on button "Save as new revision" at bounding box center [1277, 422] width 167 height 33
type input "$16.97"
